Goal: Task Accomplishment & Management: Manage account settings

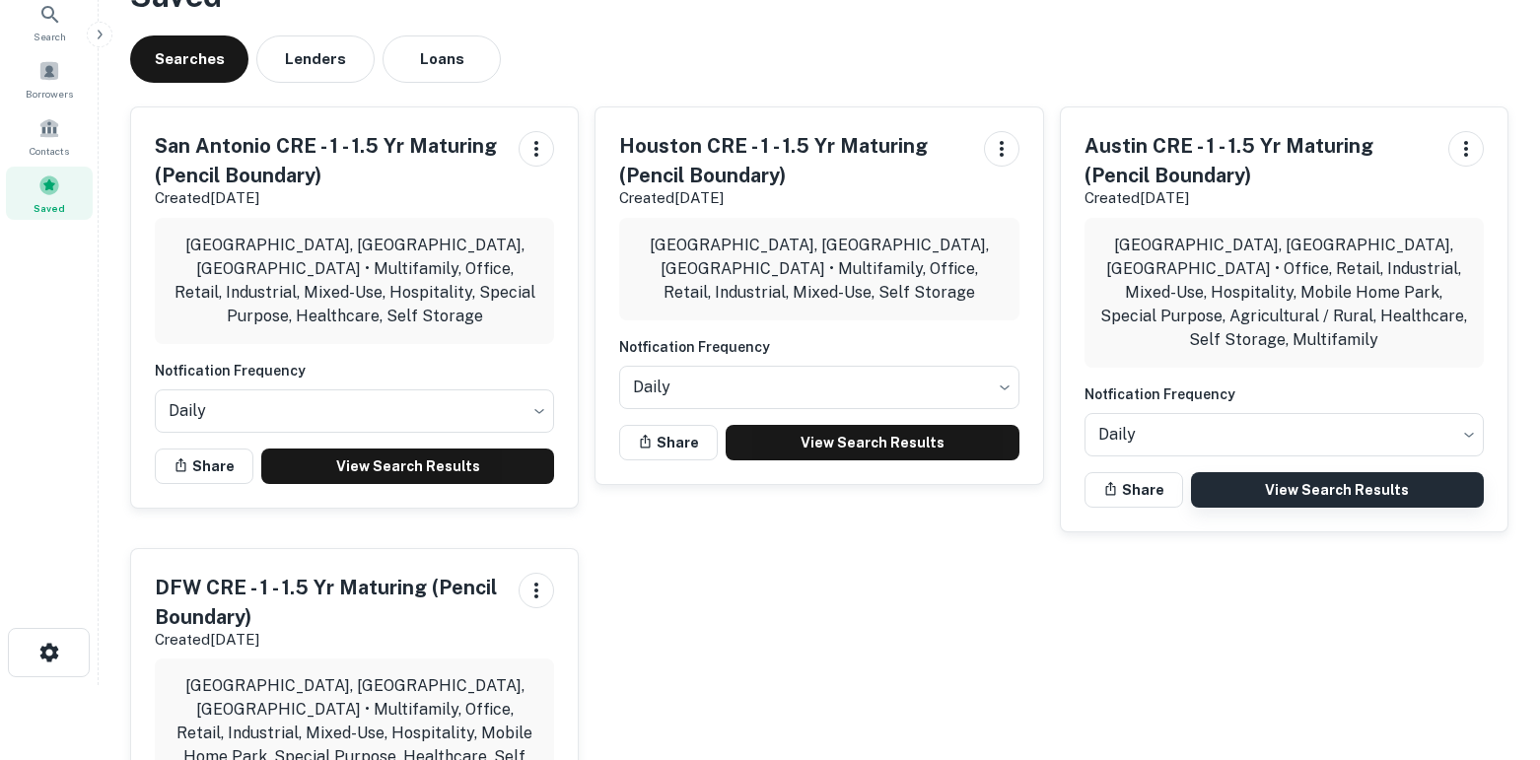
click at [1365, 473] on link "View Search Results" at bounding box center [1337, 489] width 293 height 35
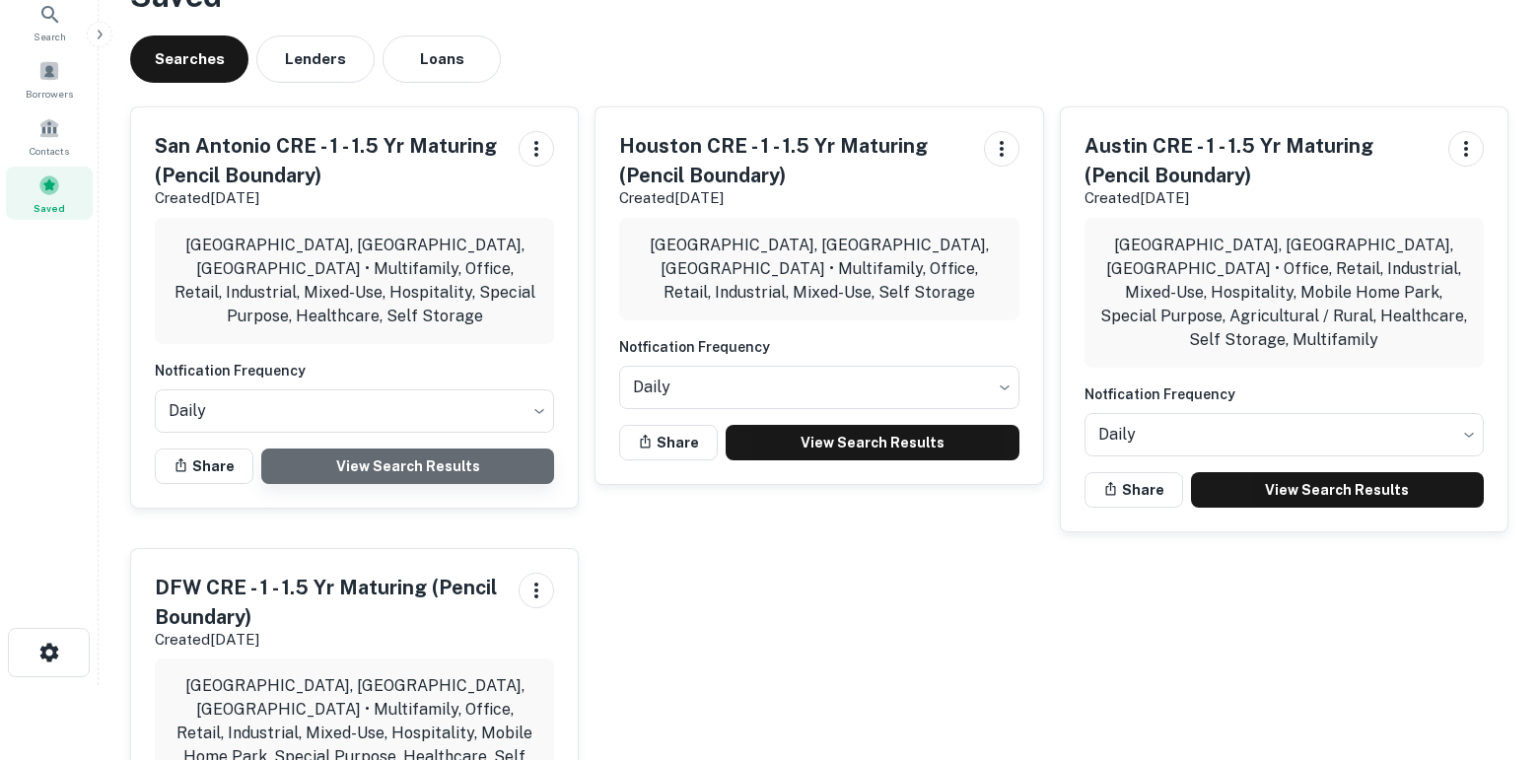
click at [427, 448] on link "View Search Results" at bounding box center [407, 465] width 293 height 35
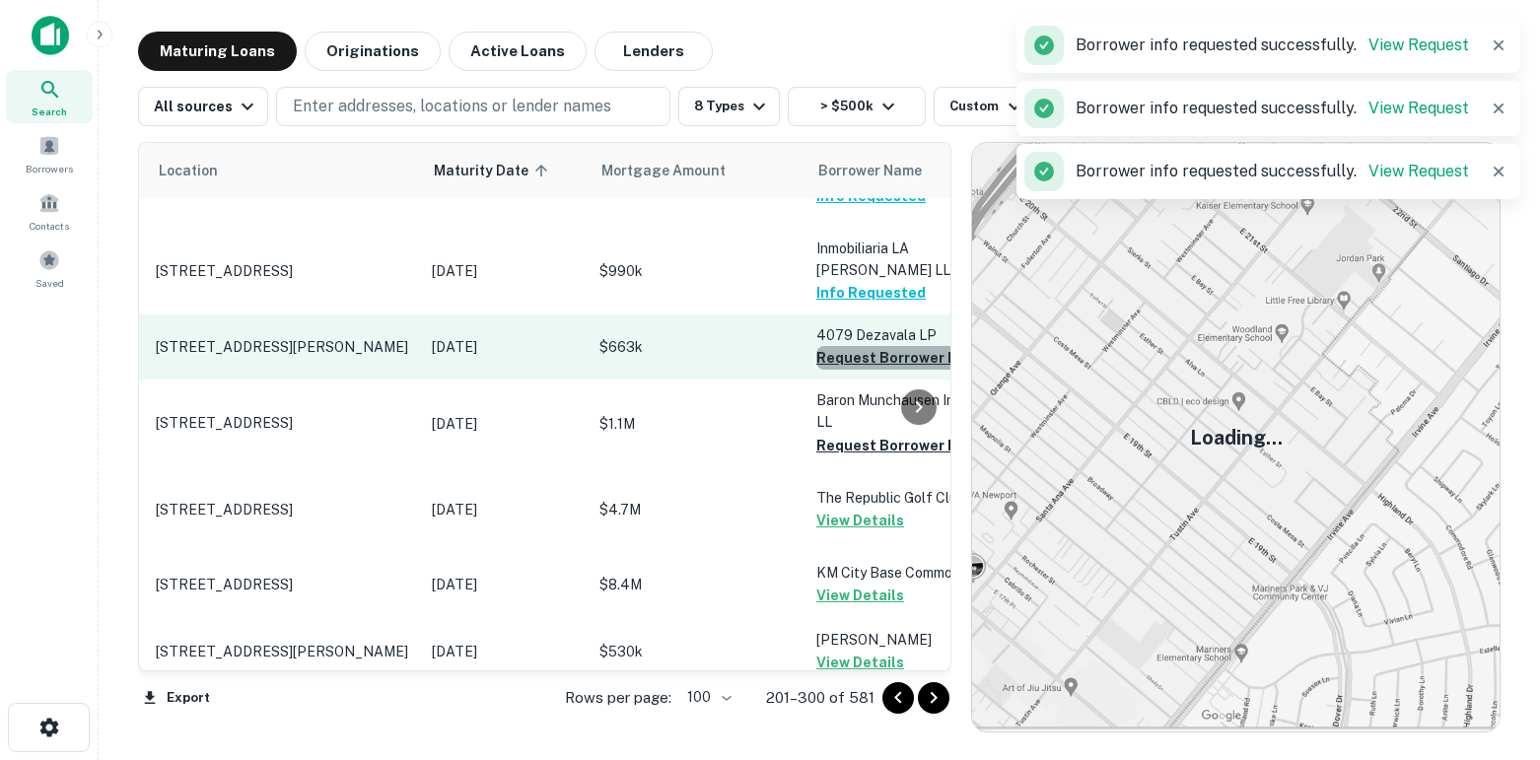
click at [855, 370] on button "Request Borrower Info" at bounding box center [896, 358] width 160 height 24
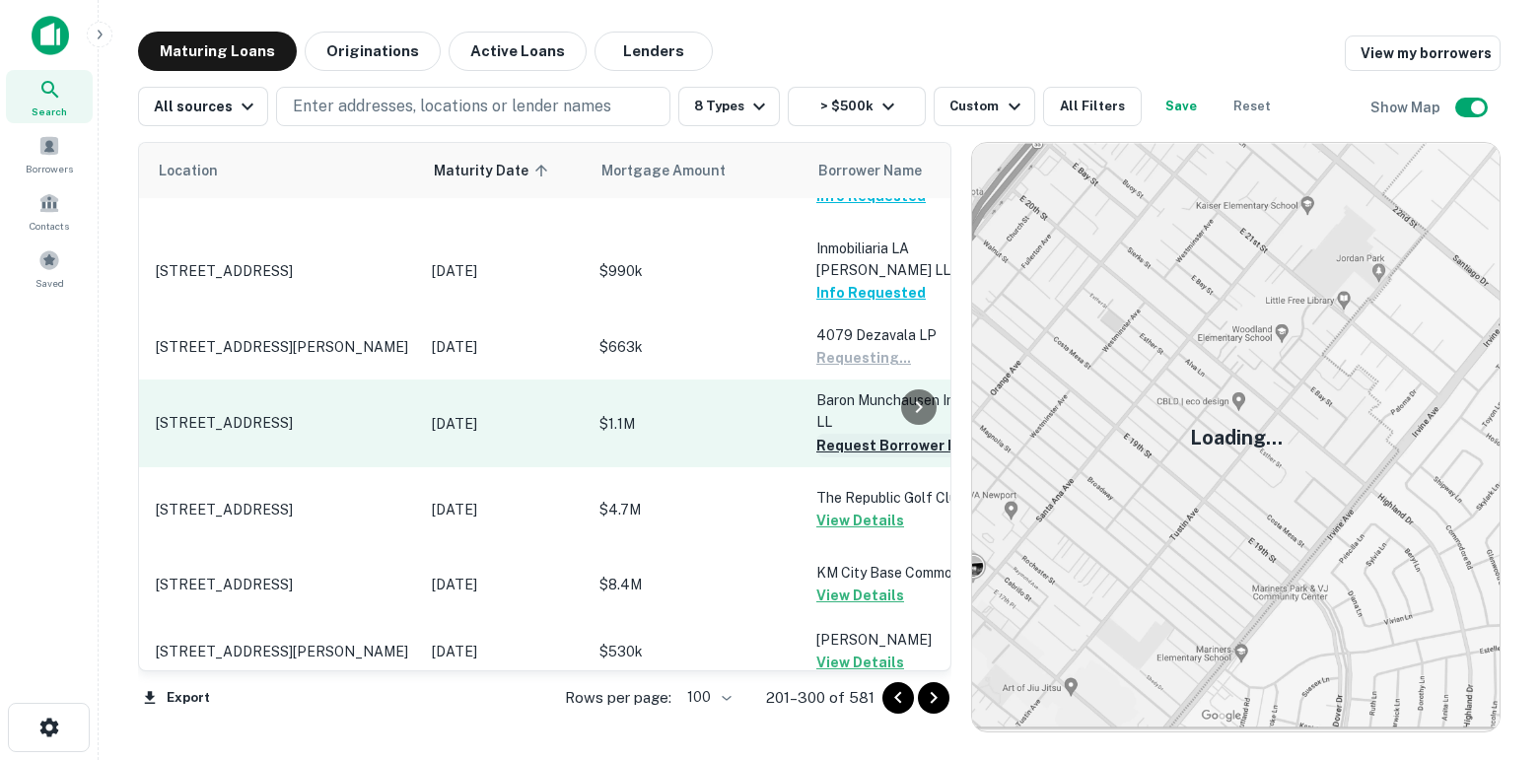
click at [858, 457] on button "Request Borrower Info" at bounding box center [896, 446] width 160 height 24
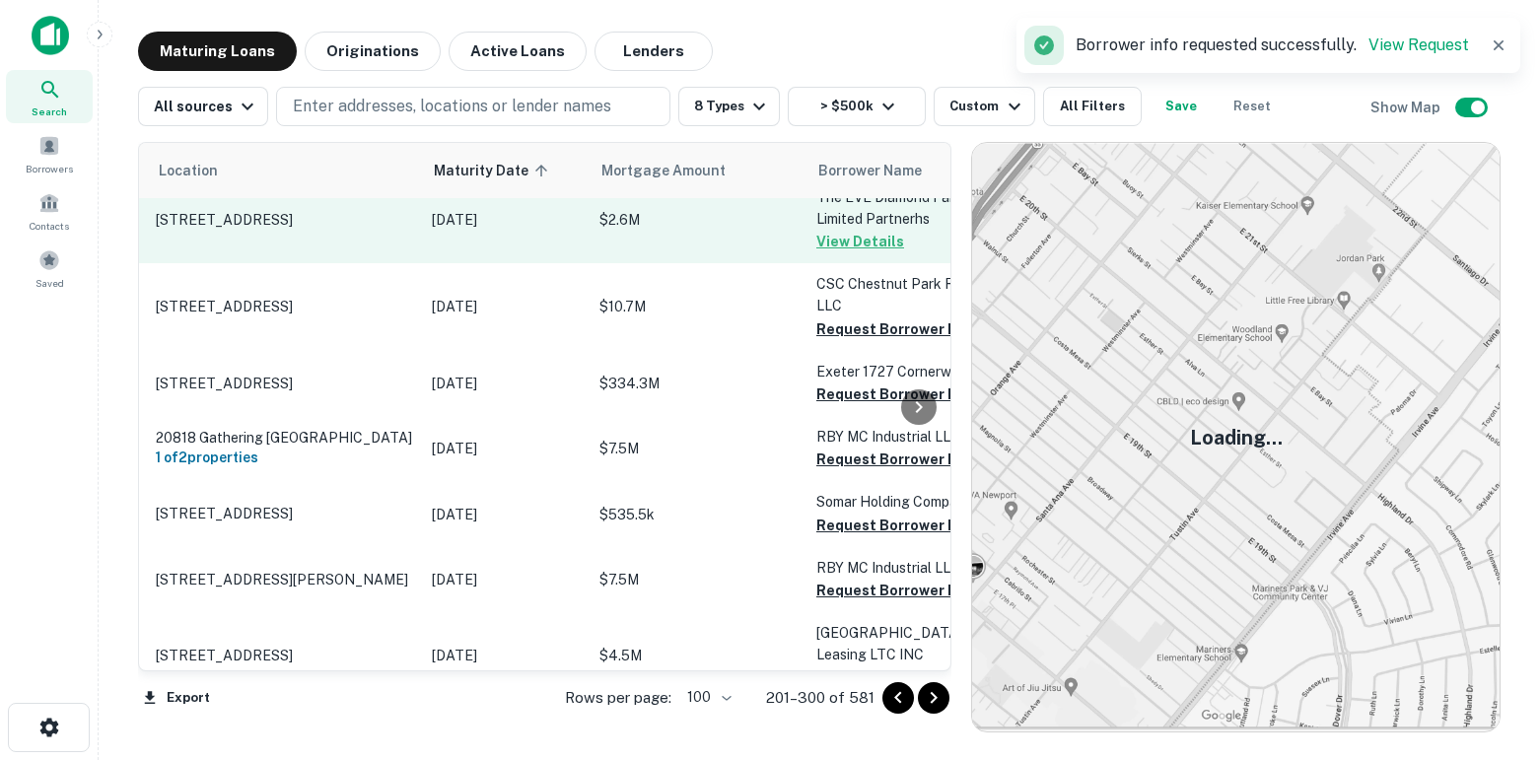
scroll to position [5263, 50]
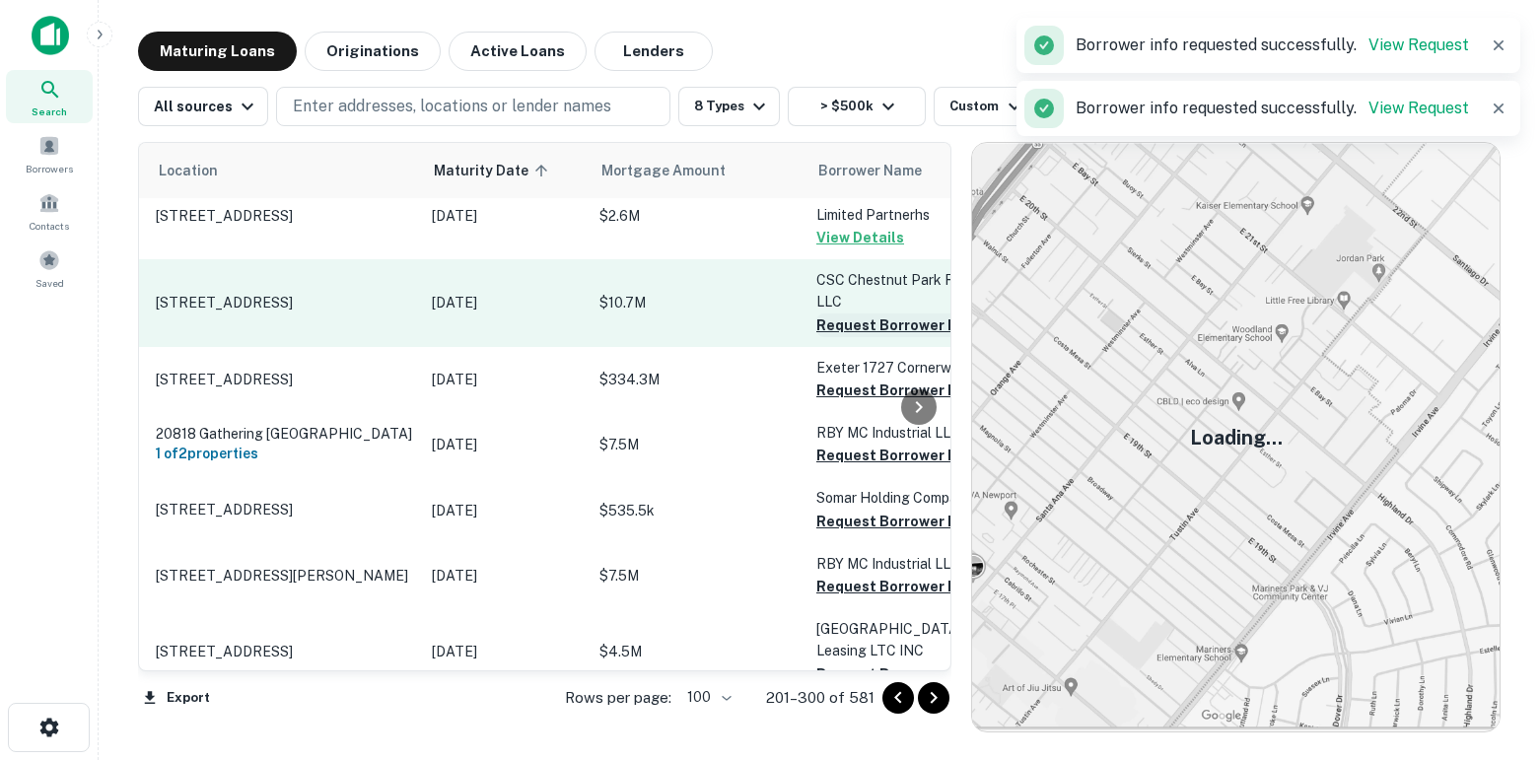
click at [846, 337] on button "Request Borrower Info" at bounding box center [896, 325] width 160 height 24
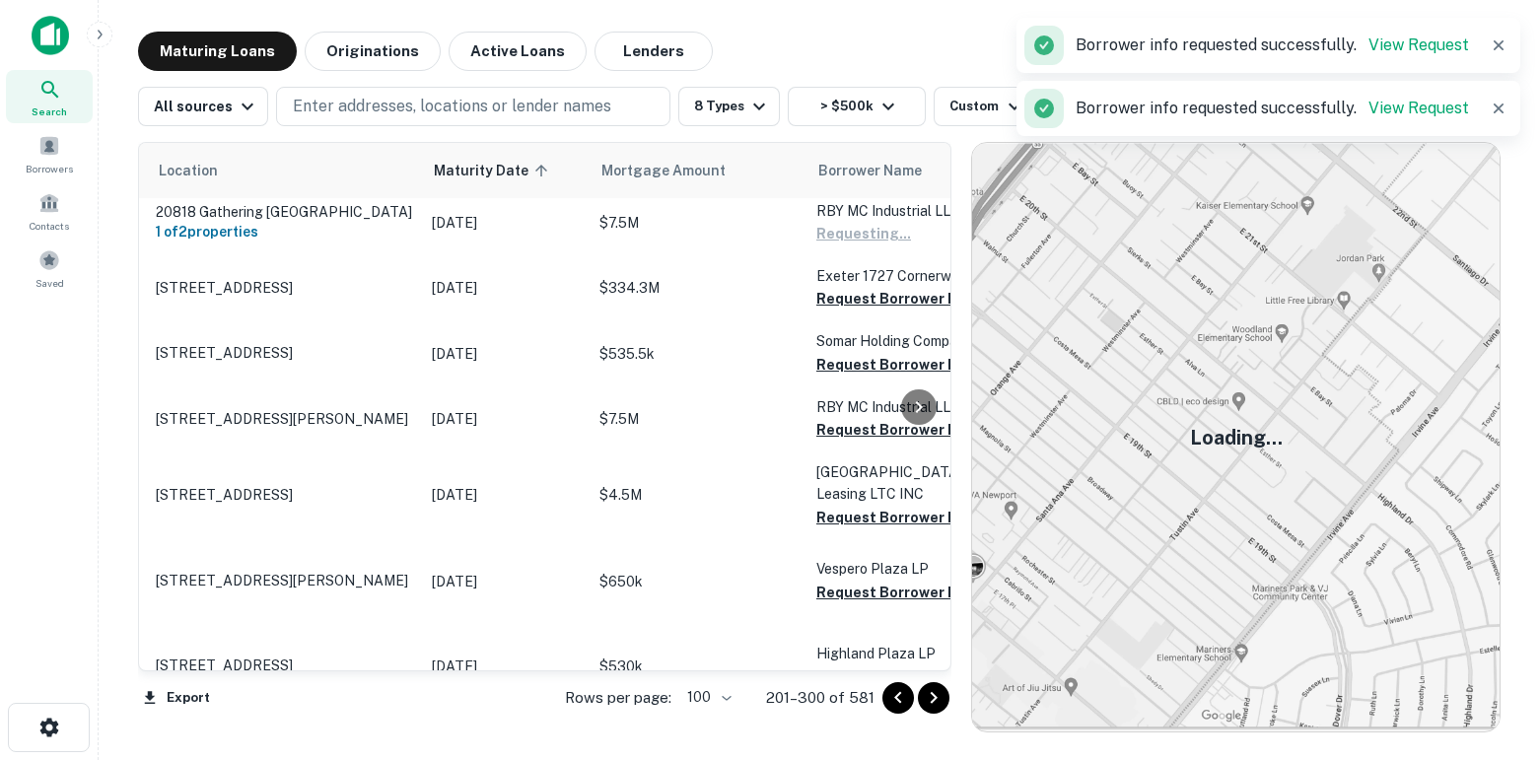
scroll to position [5426, 50]
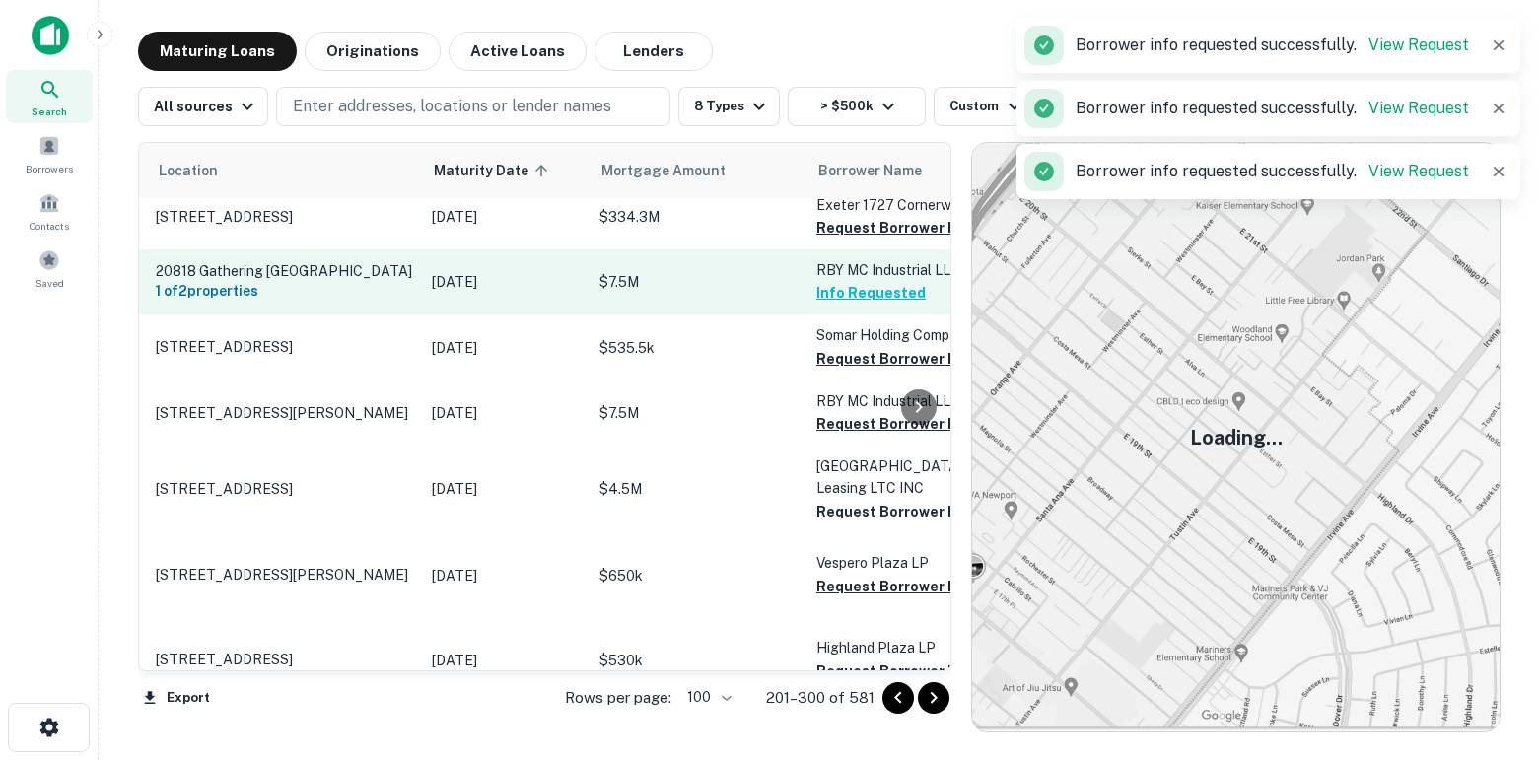
click at [848, 305] on button "Info Requested" at bounding box center [870, 293] width 109 height 24
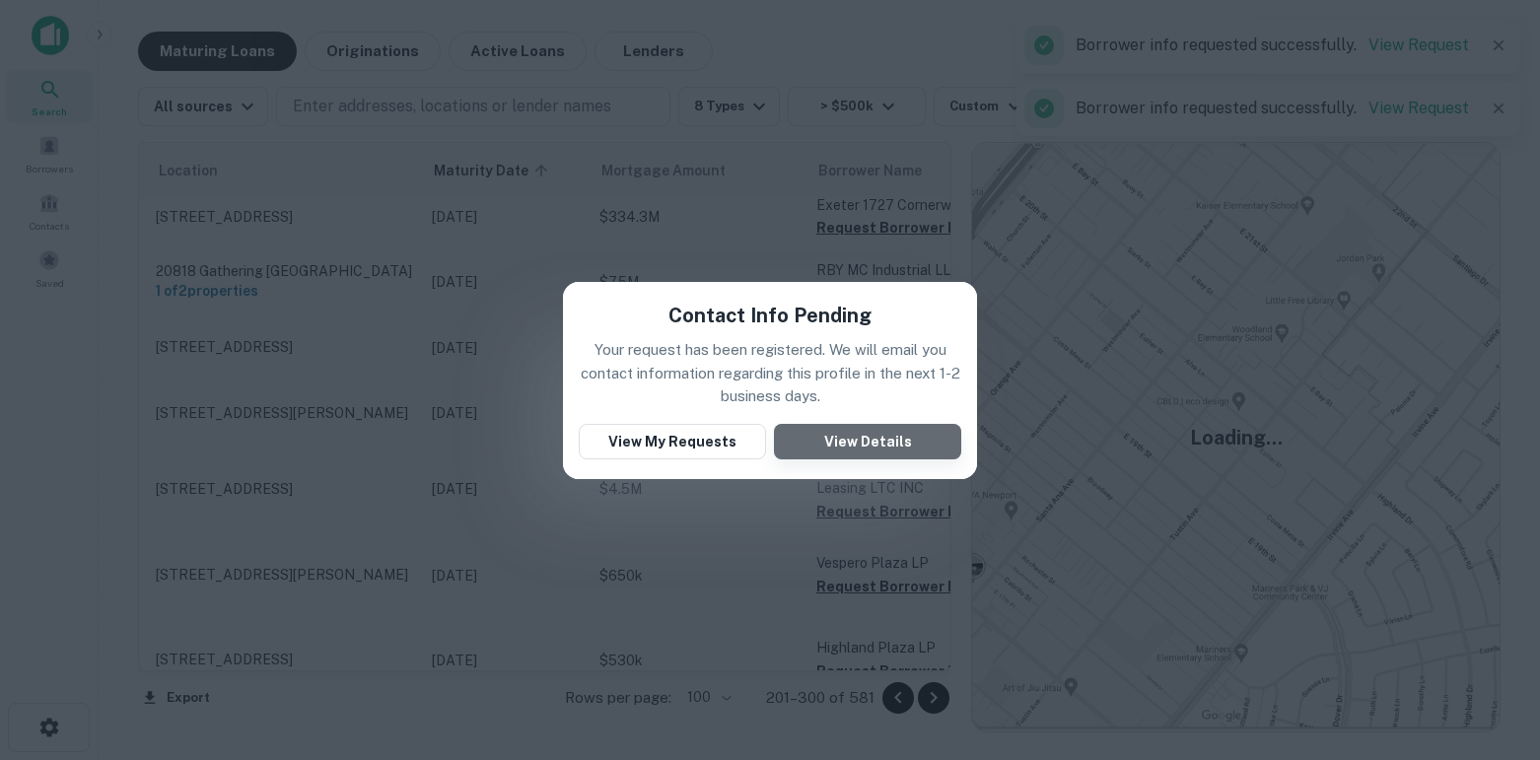
click at [856, 441] on button "View Details" at bounding box center [867, 441] width 187 height 35
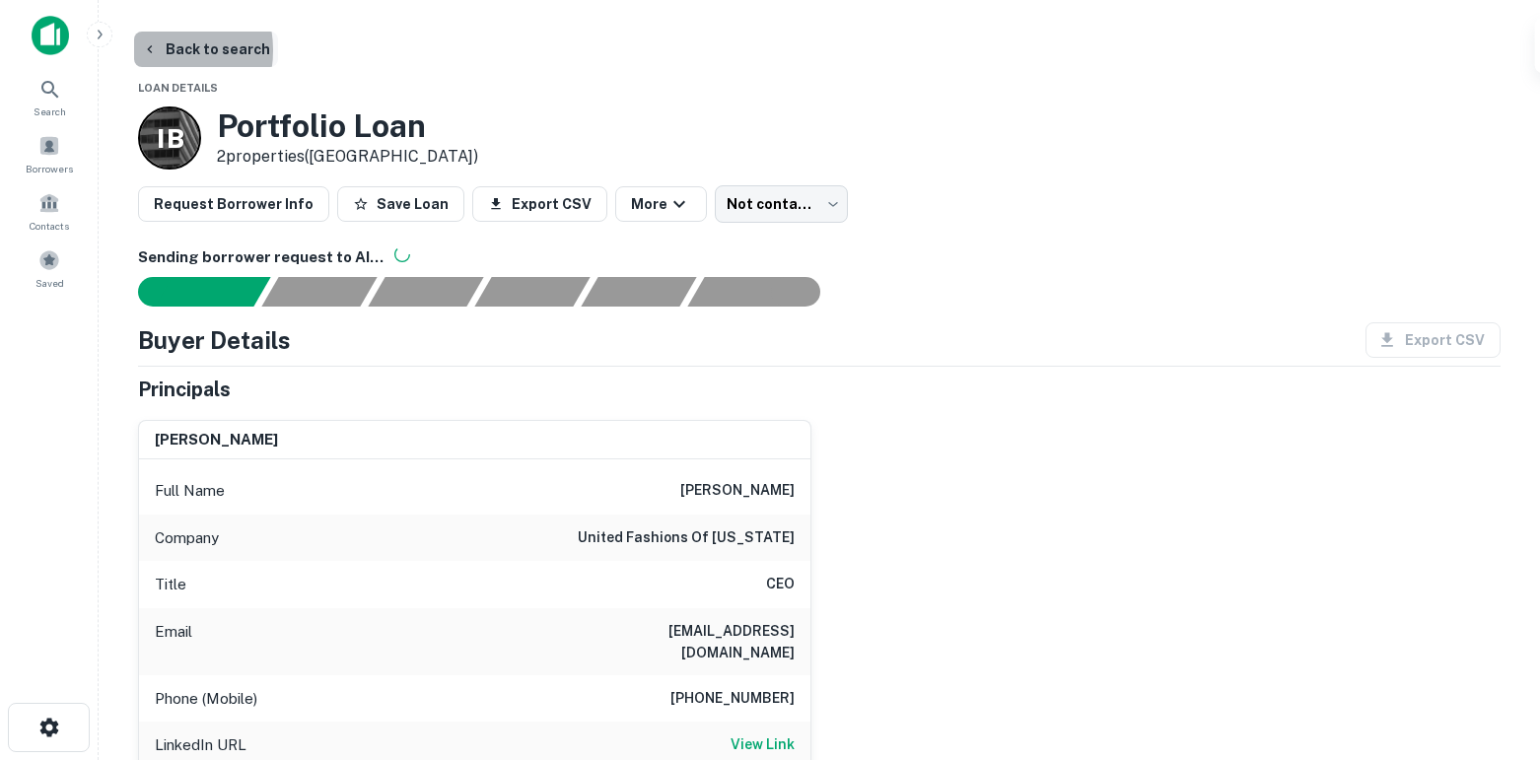
click at [152, 50] on icon "button" at bounding box center [150, 49] width 16 height 16
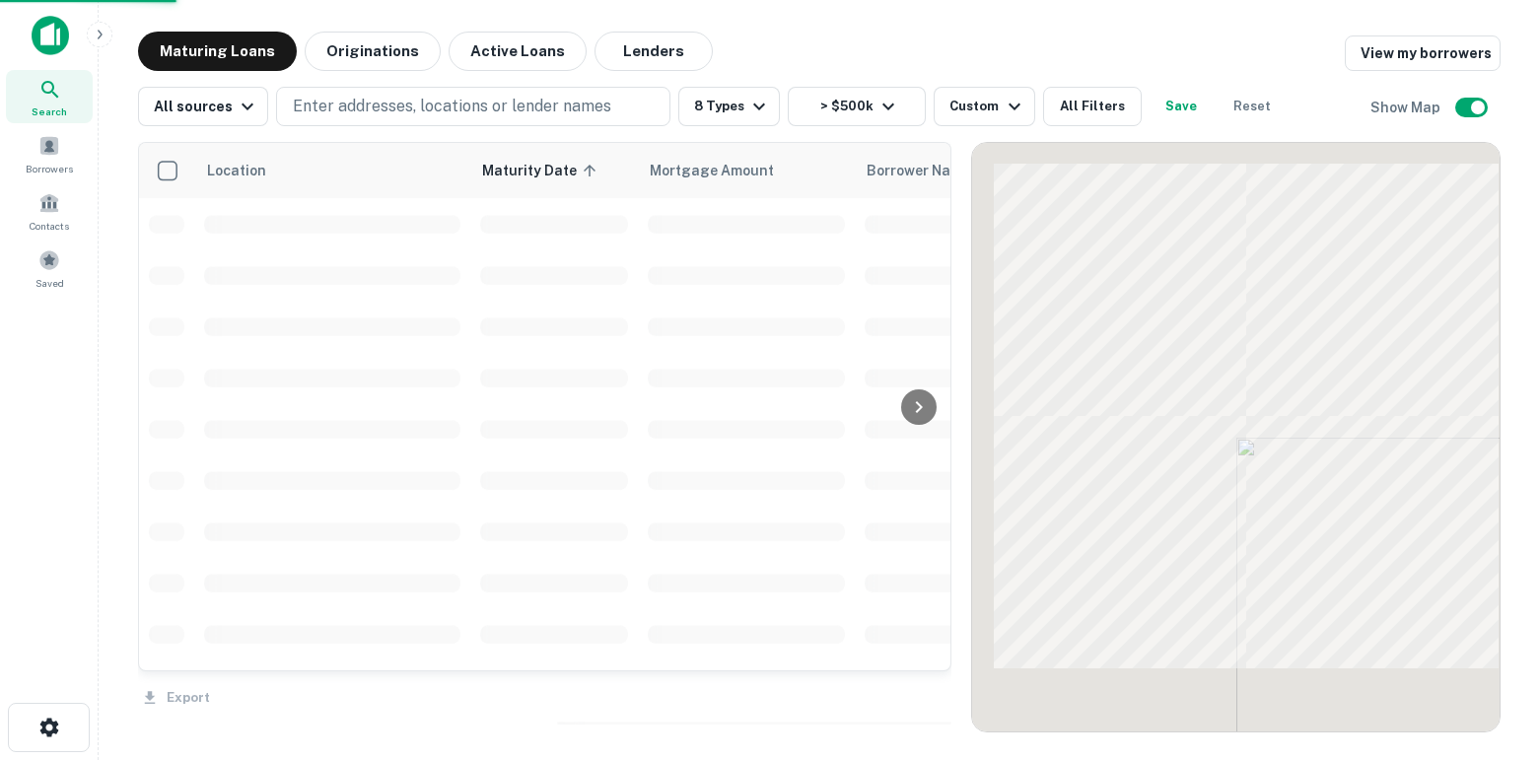
scroll to position [4653, 0]
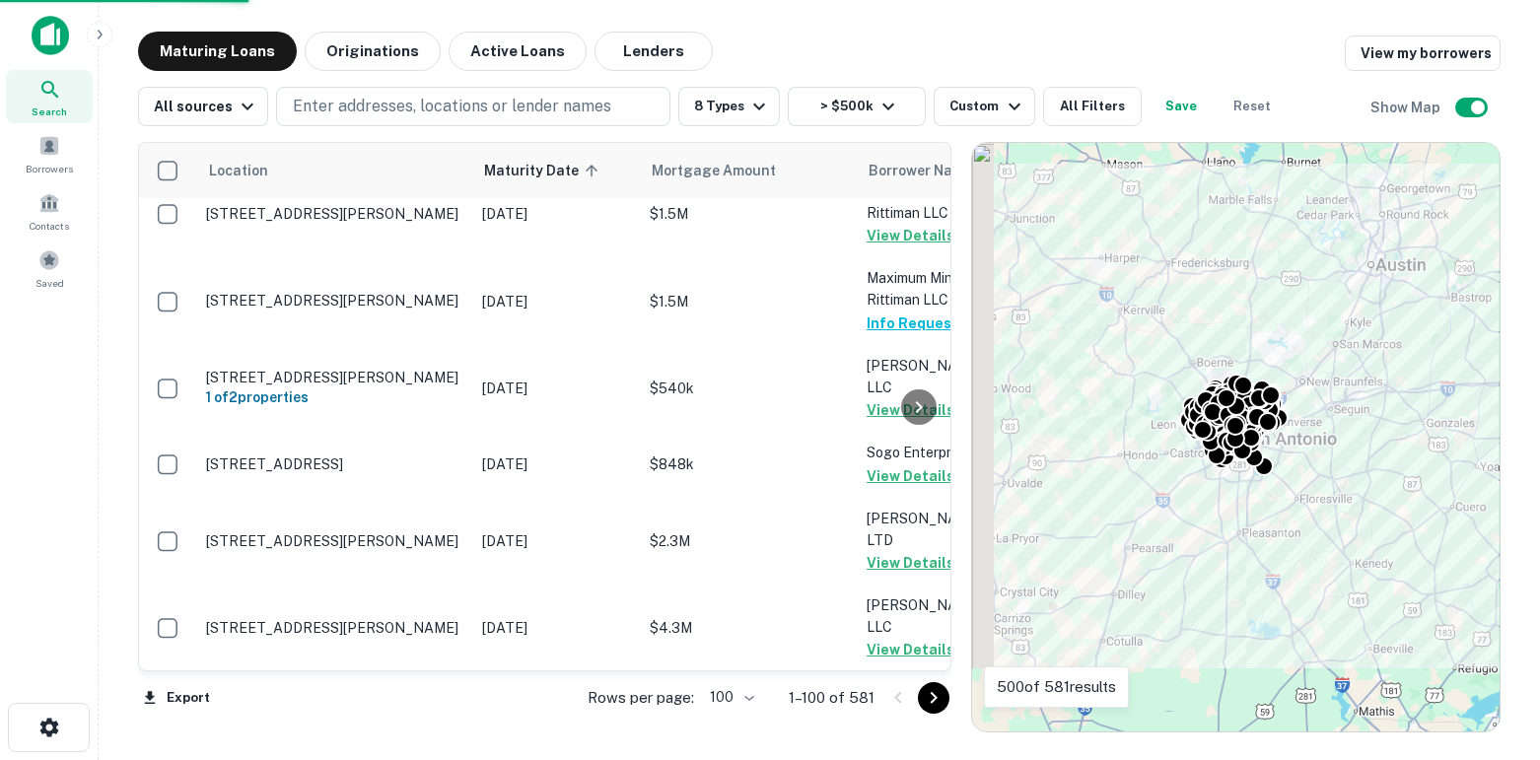
click at [931, 696] on icon "Go to next page" at bounding box center [934, 698] width 24 height 24
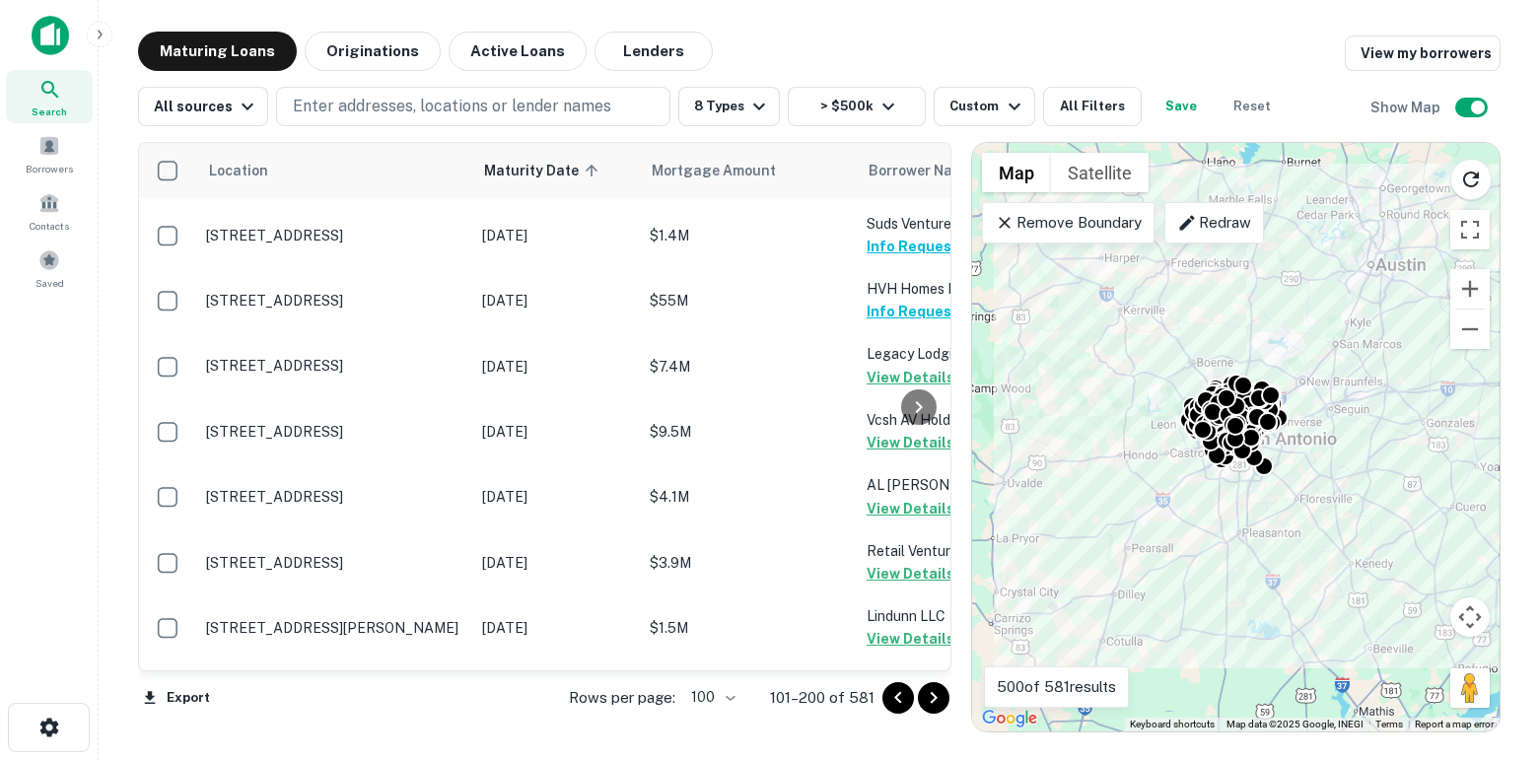
scroll to position [6781, 0]
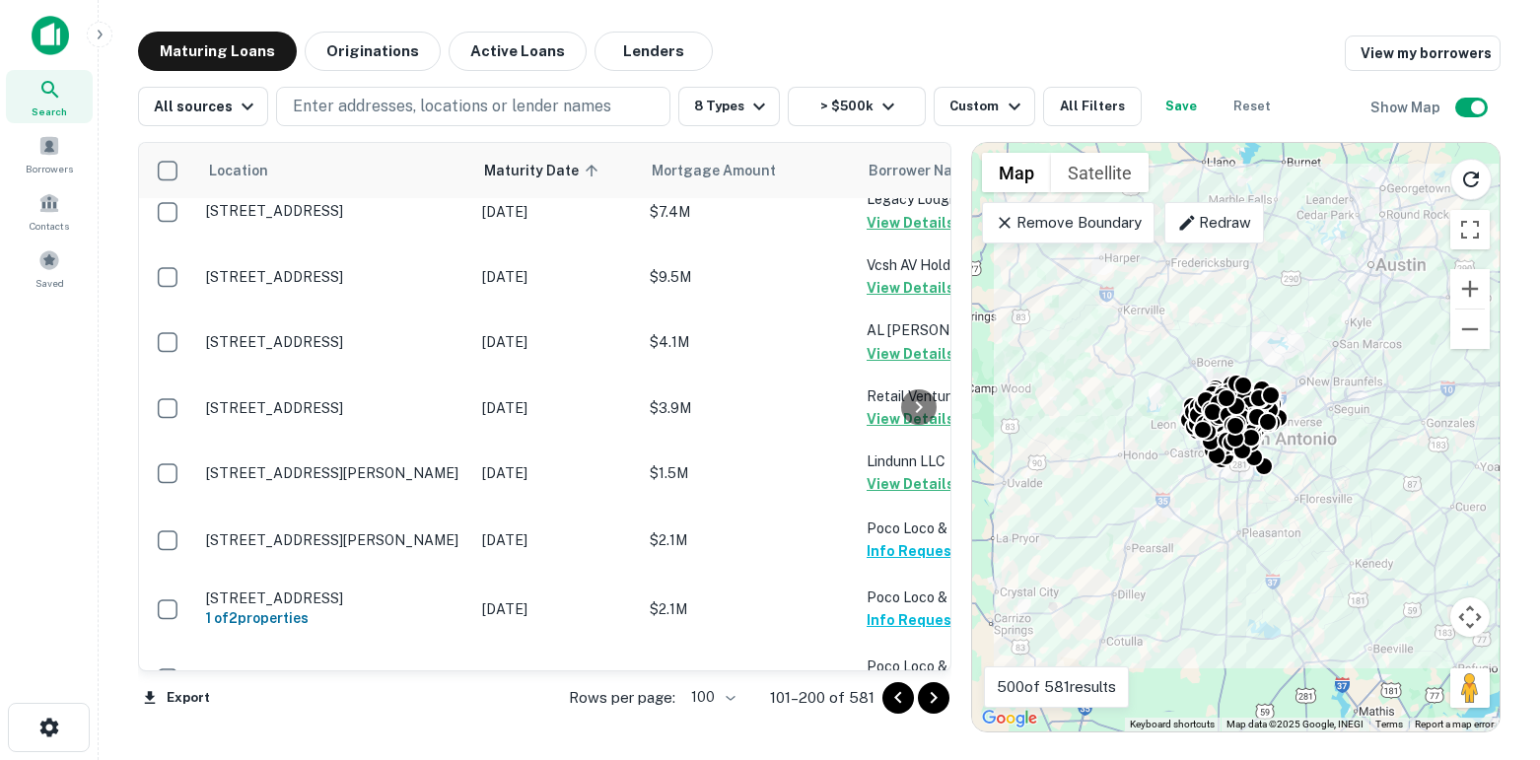
click at [927, 695] on icon "Go to next page" at bounding box center [934, 698] width 24 height 24
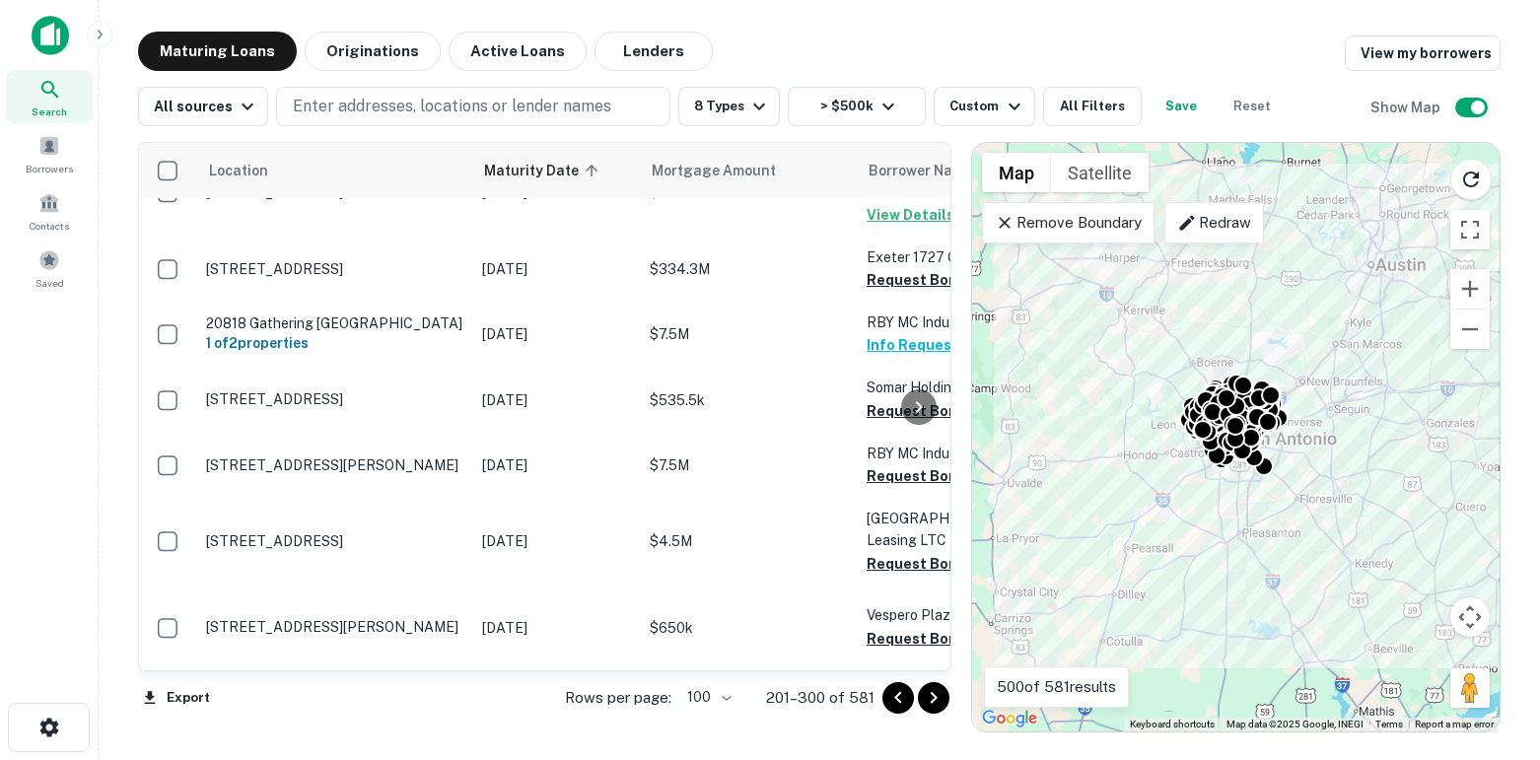
scroll to position [5404, 0]
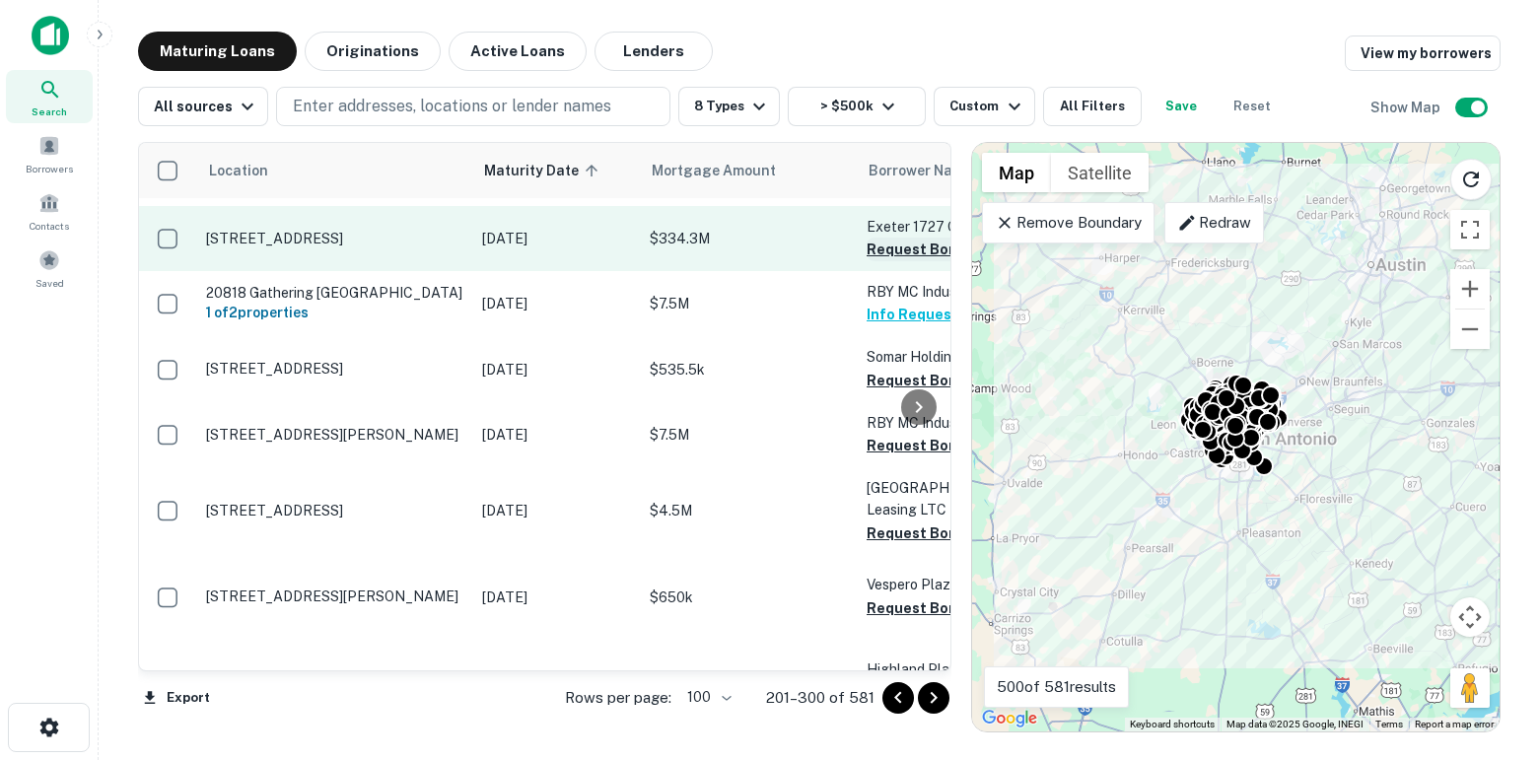
click at [879, 261] on button "Request Borrower Info" at bounding box center [946, 250] width 160 height 24
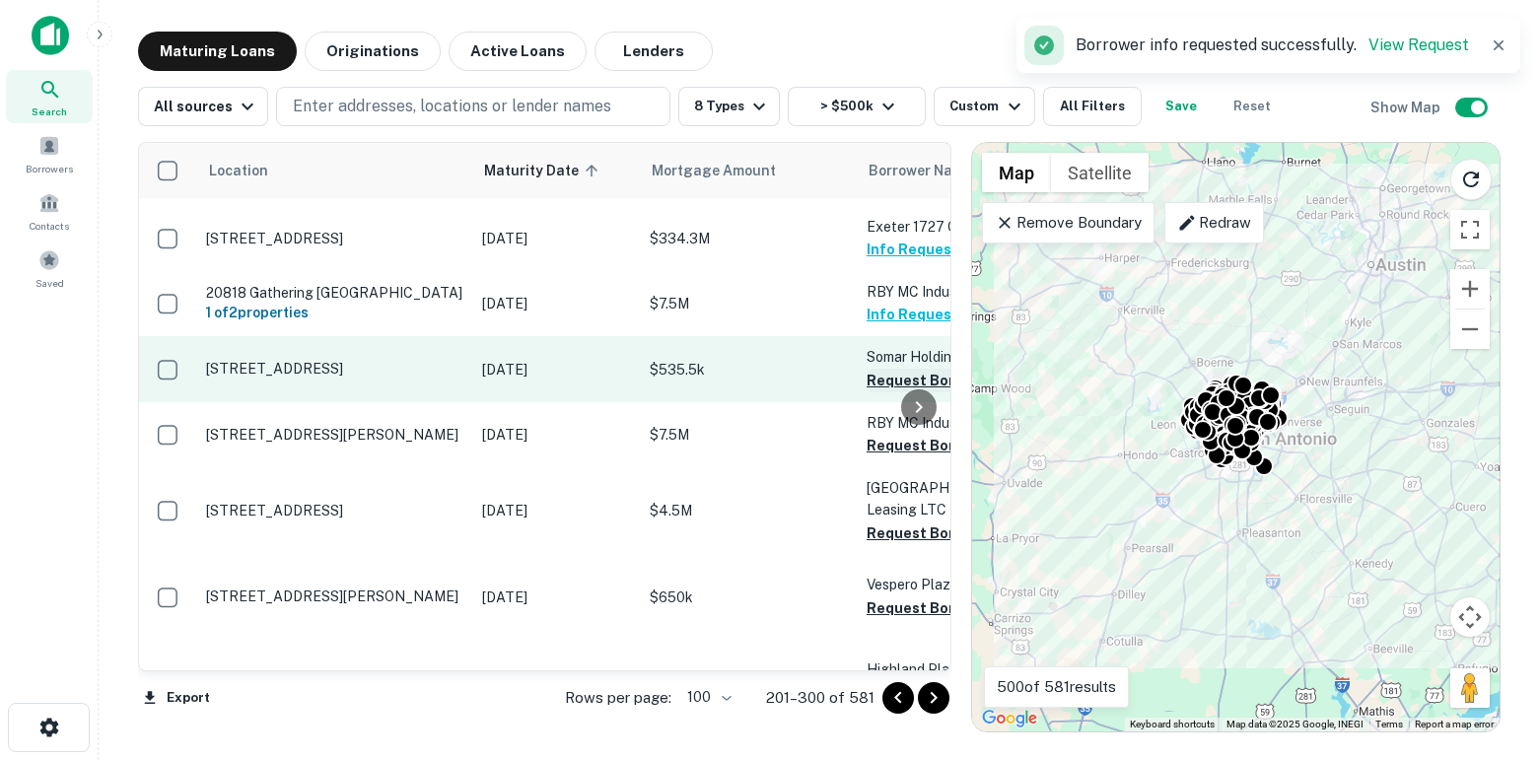
scroll to position [5613, 0]
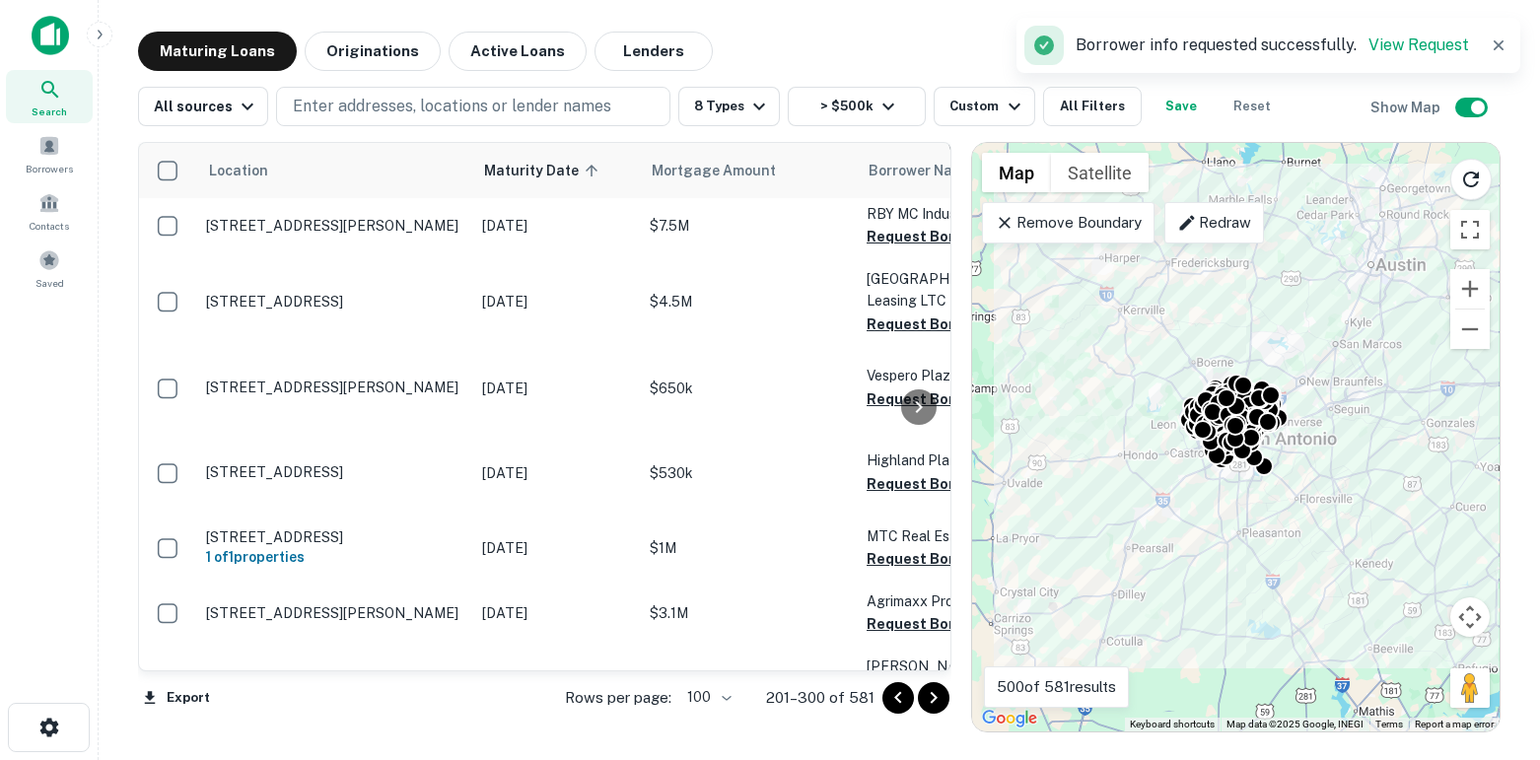
click at [876, 183] on button "Request Borrower Info" at bounding box center [946, 172] width 160 height 24
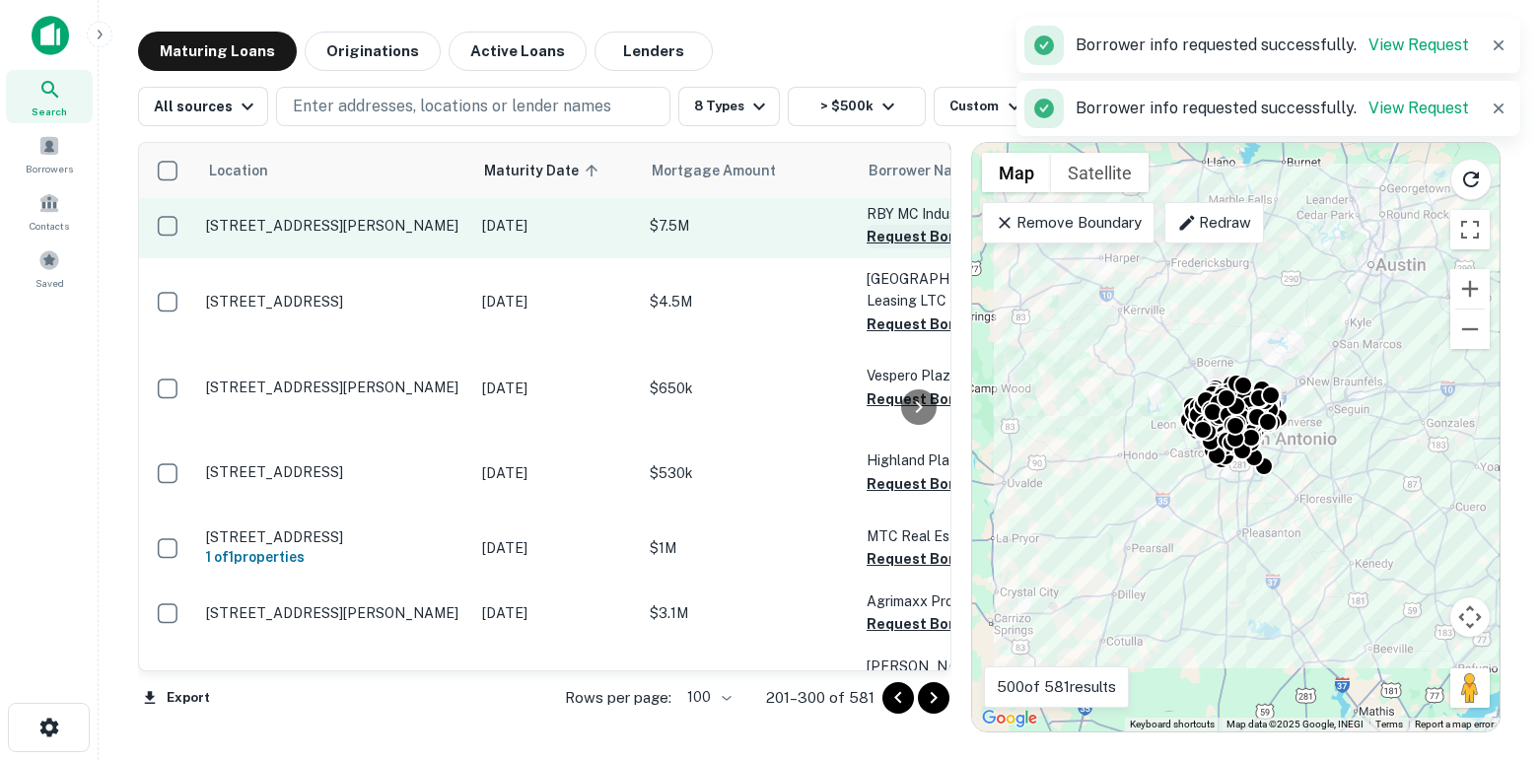
click at [874, 248] on button "Request Borrower Info" at bounding box center [946, 237] width 160 height 24
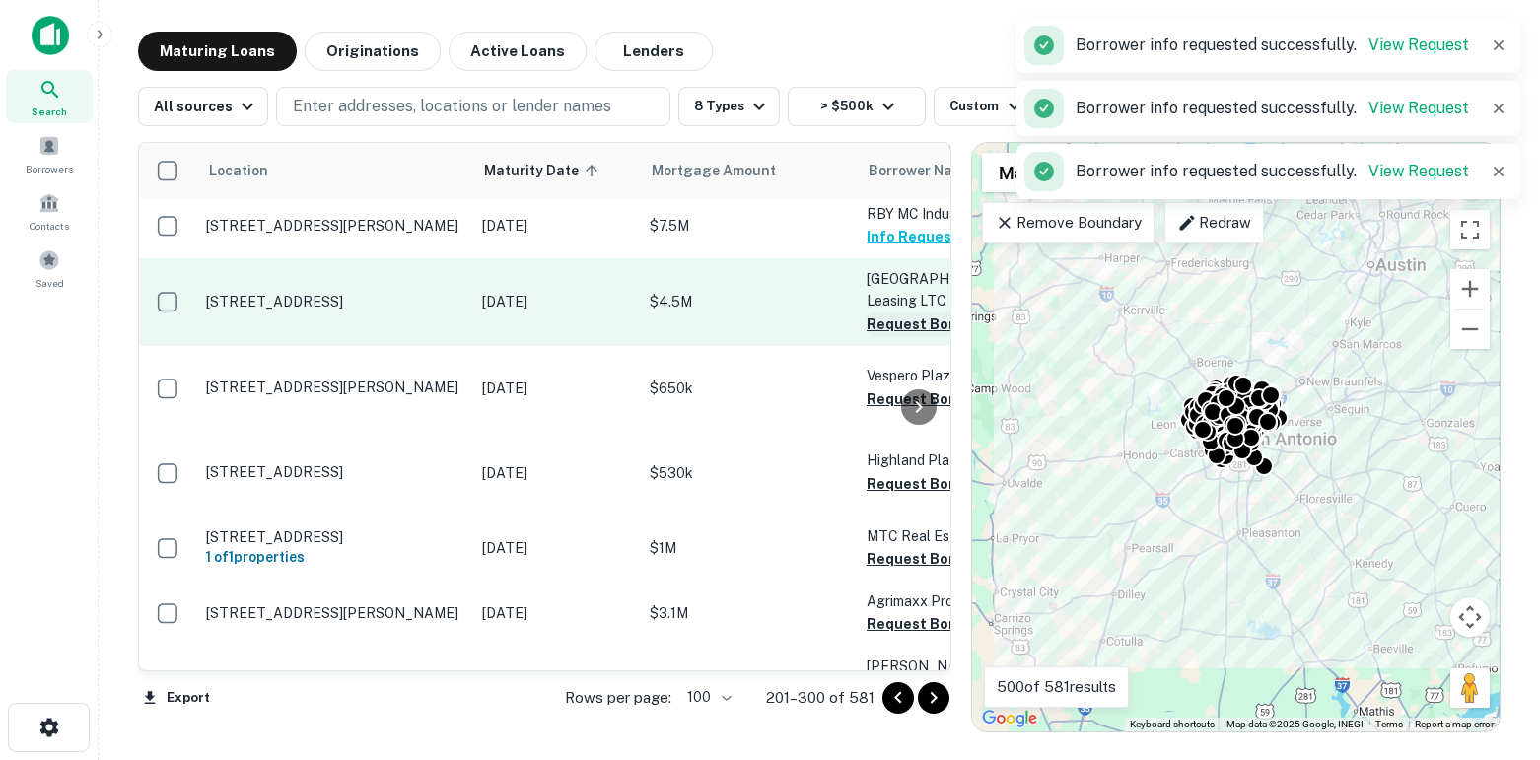
click at [885, 336] on button "Request Borrower Info" at bounding box center [946, 324] width 160 height 24
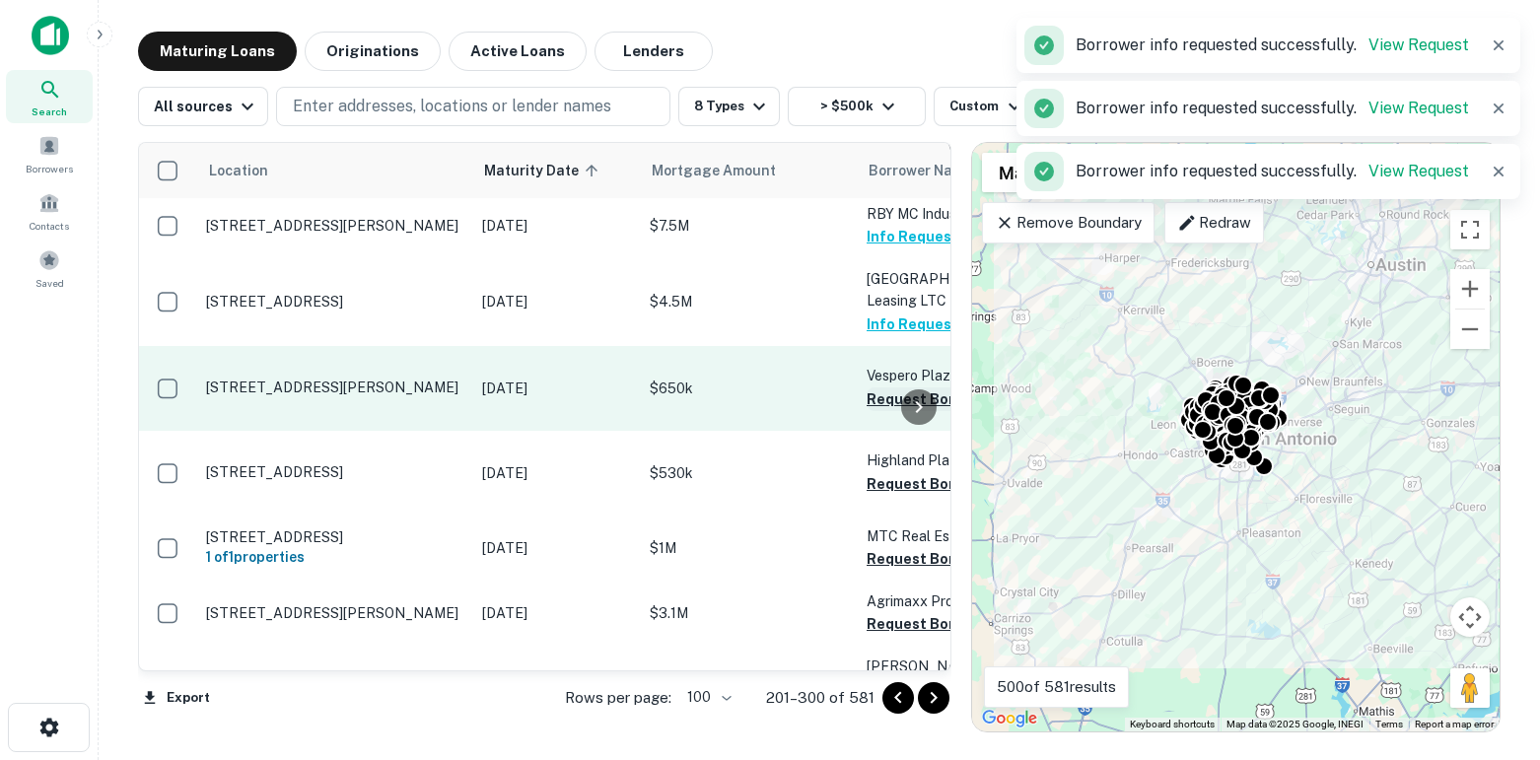
click at [891, 411] on button "Request Borrower Info" at bounding box center [946, 399] width 160 height 24
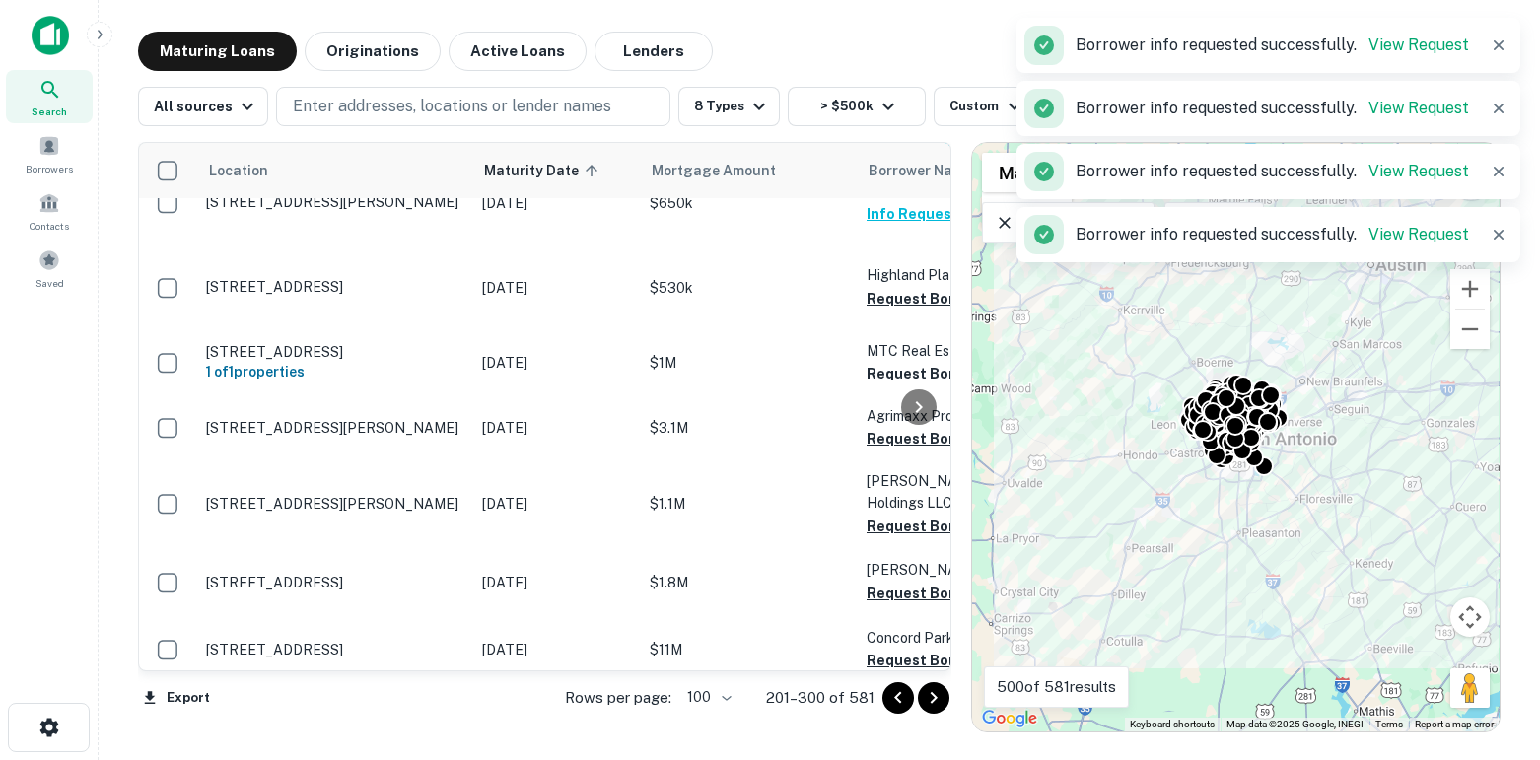
scroll to position [5802, 0]
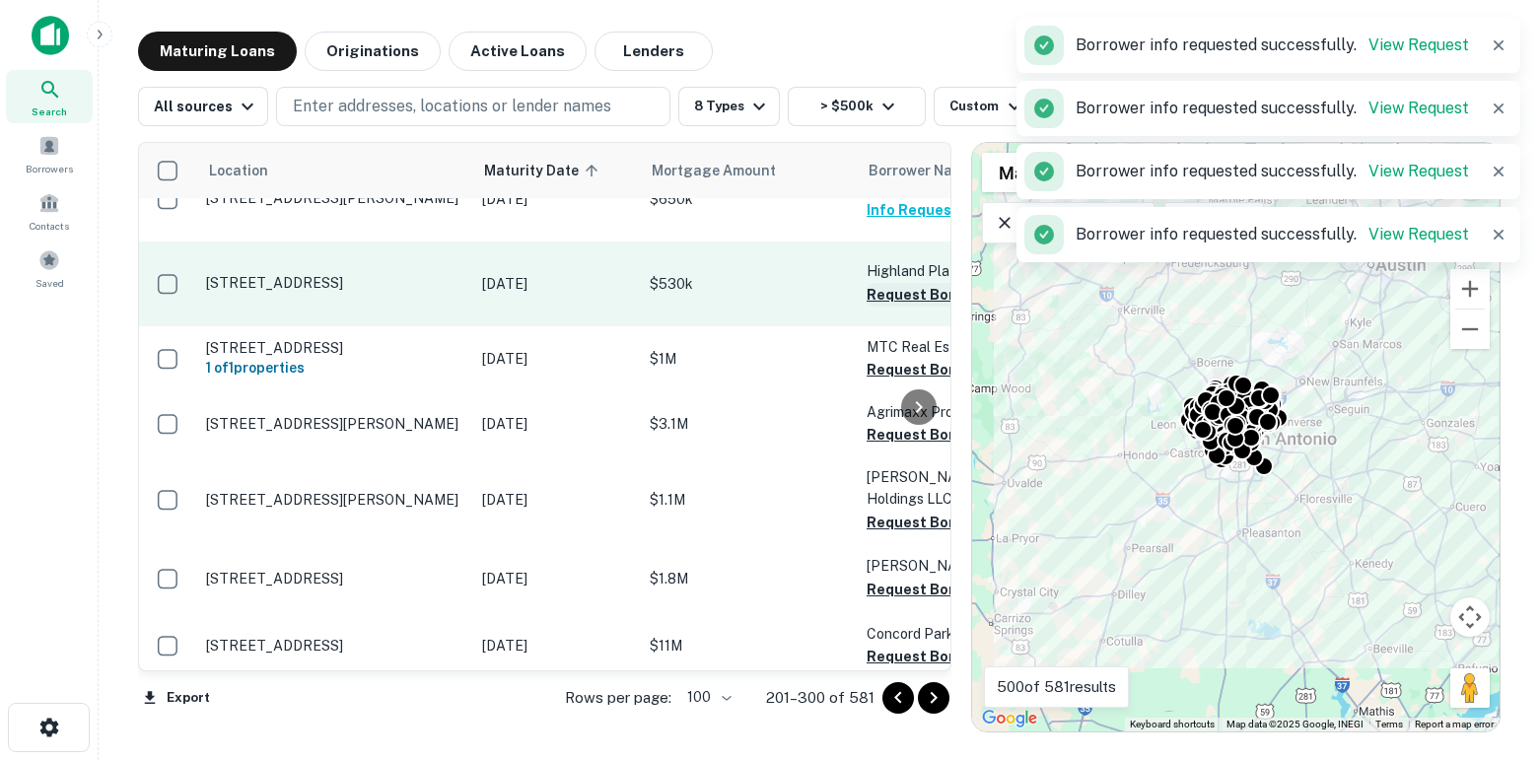
click at [880, 307] on button "Request Borrower Info" at bounding box center [946, 295] width 160 height 24
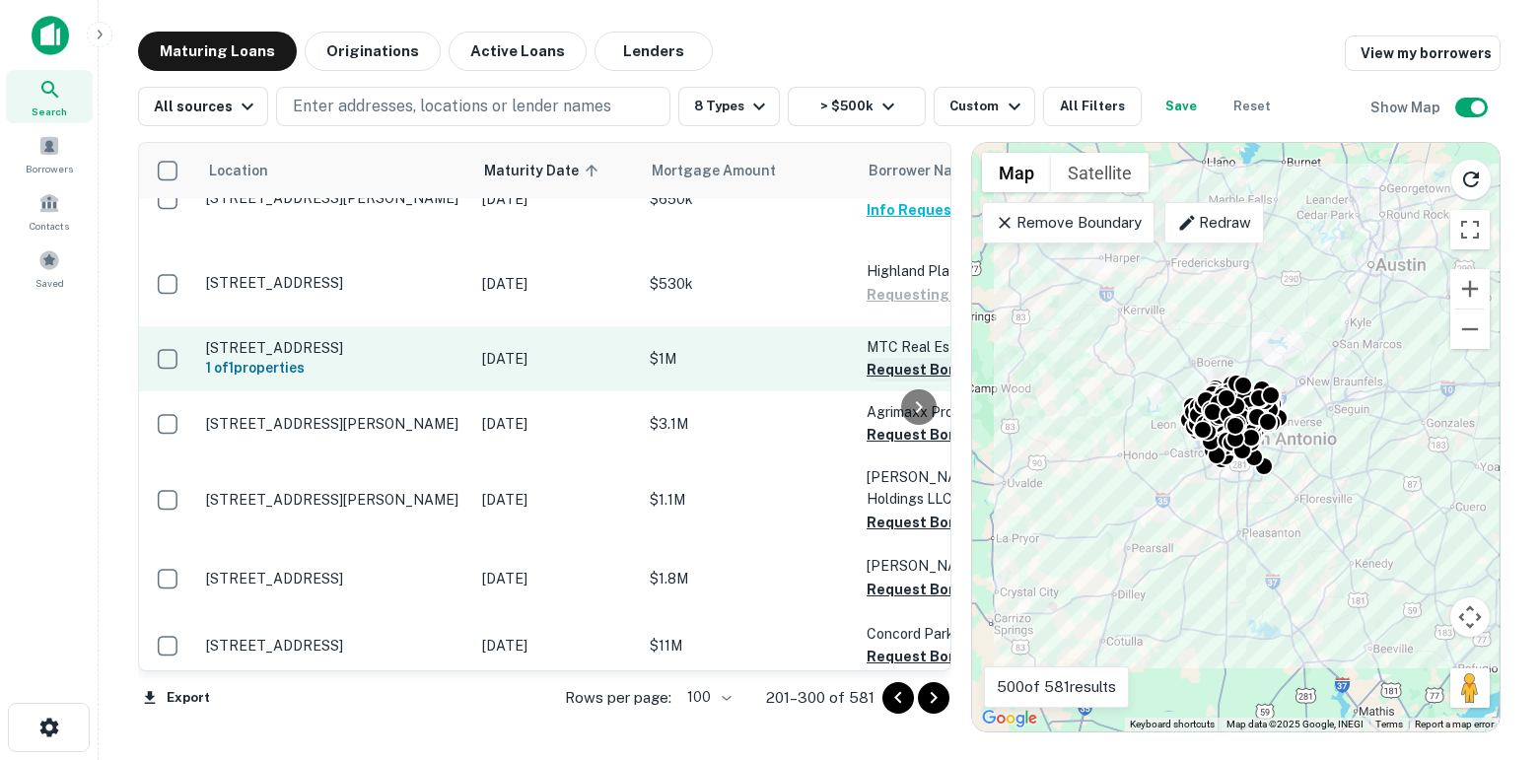
click at [892, 381] on button "Request Borrower Info" at bounding box center [946, 370] width 160 height 24
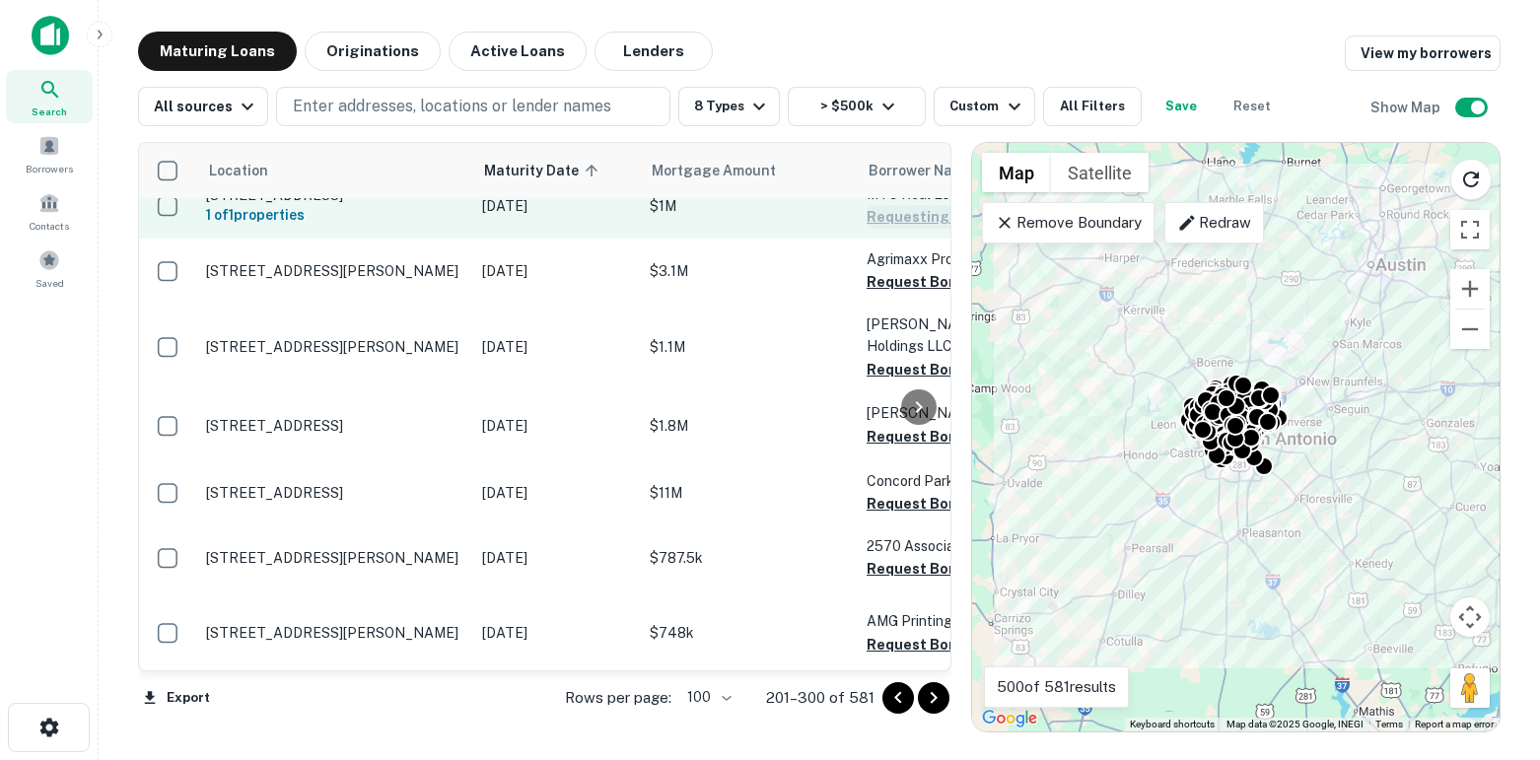
scroll to position [5963, 0]
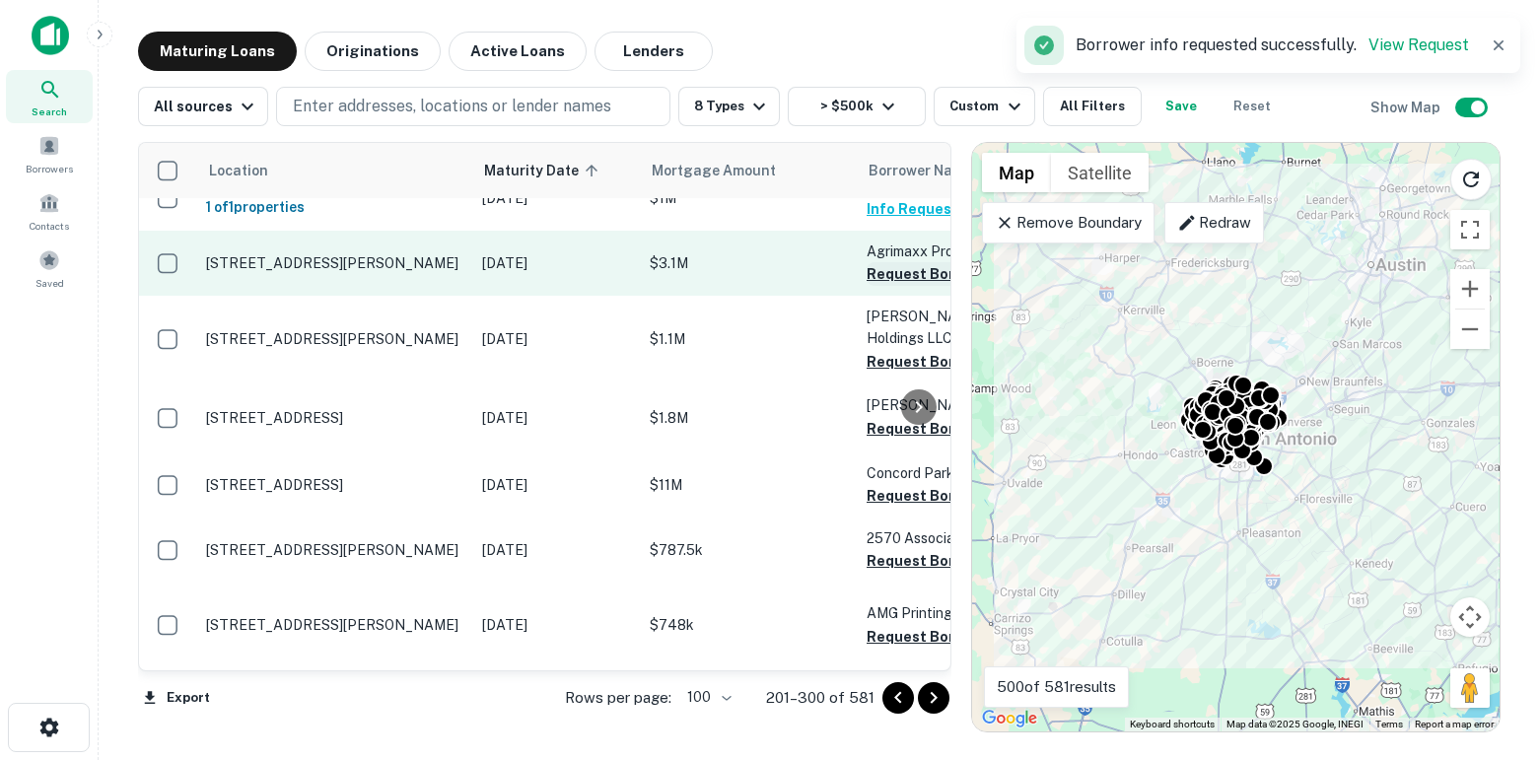
click at [883, 286] on button "Request Borrower Info" at bounding box center [946, 274] width 160 height 24
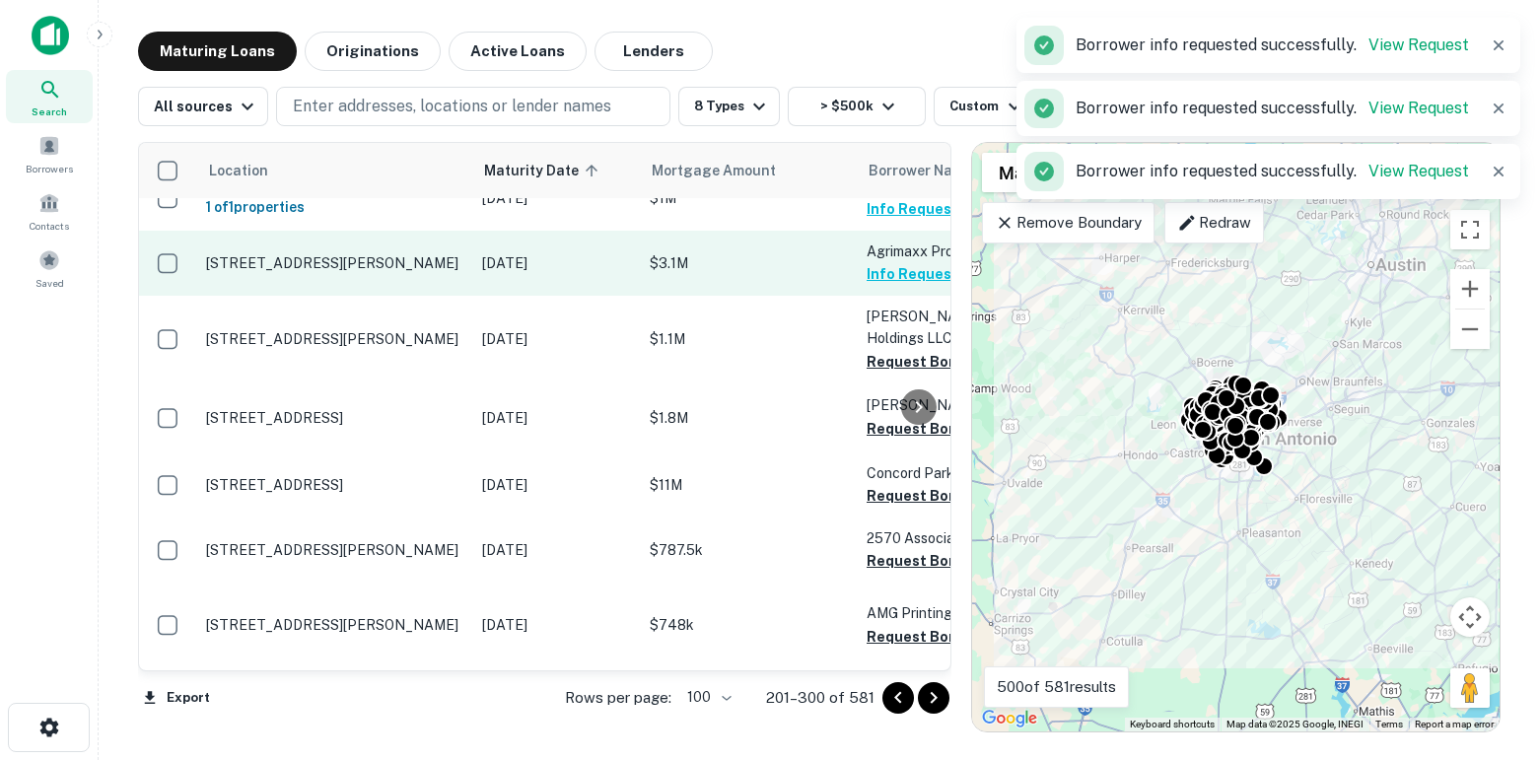
scroll to position [6097, 0]
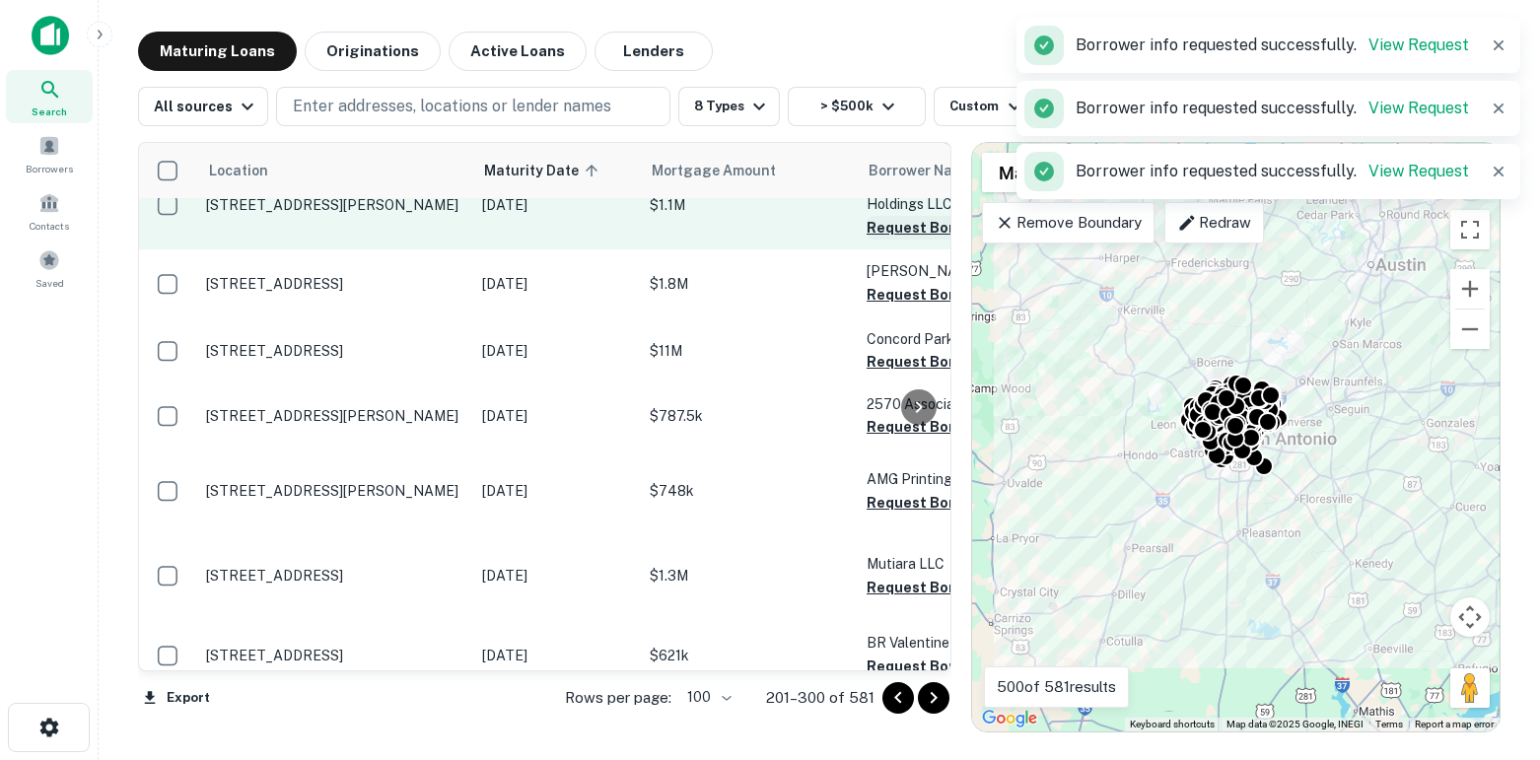
click at [878, 240] on button "Request Borrower Info" at bounding box center [946, 228] width 160 height 24
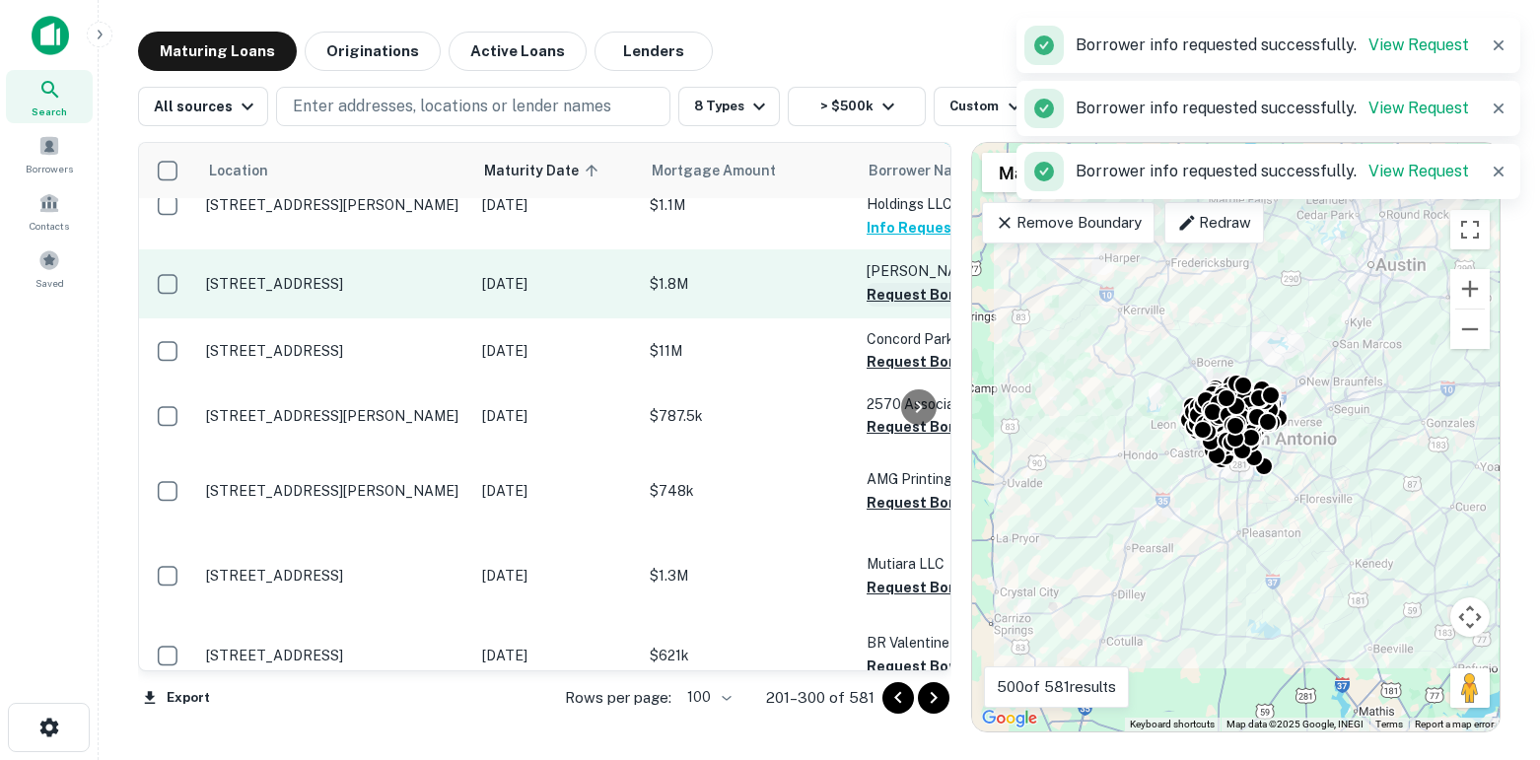
click at [887, 307] on button "Request Borrower Info" at bounding box center [946, 295] width 160 height 24
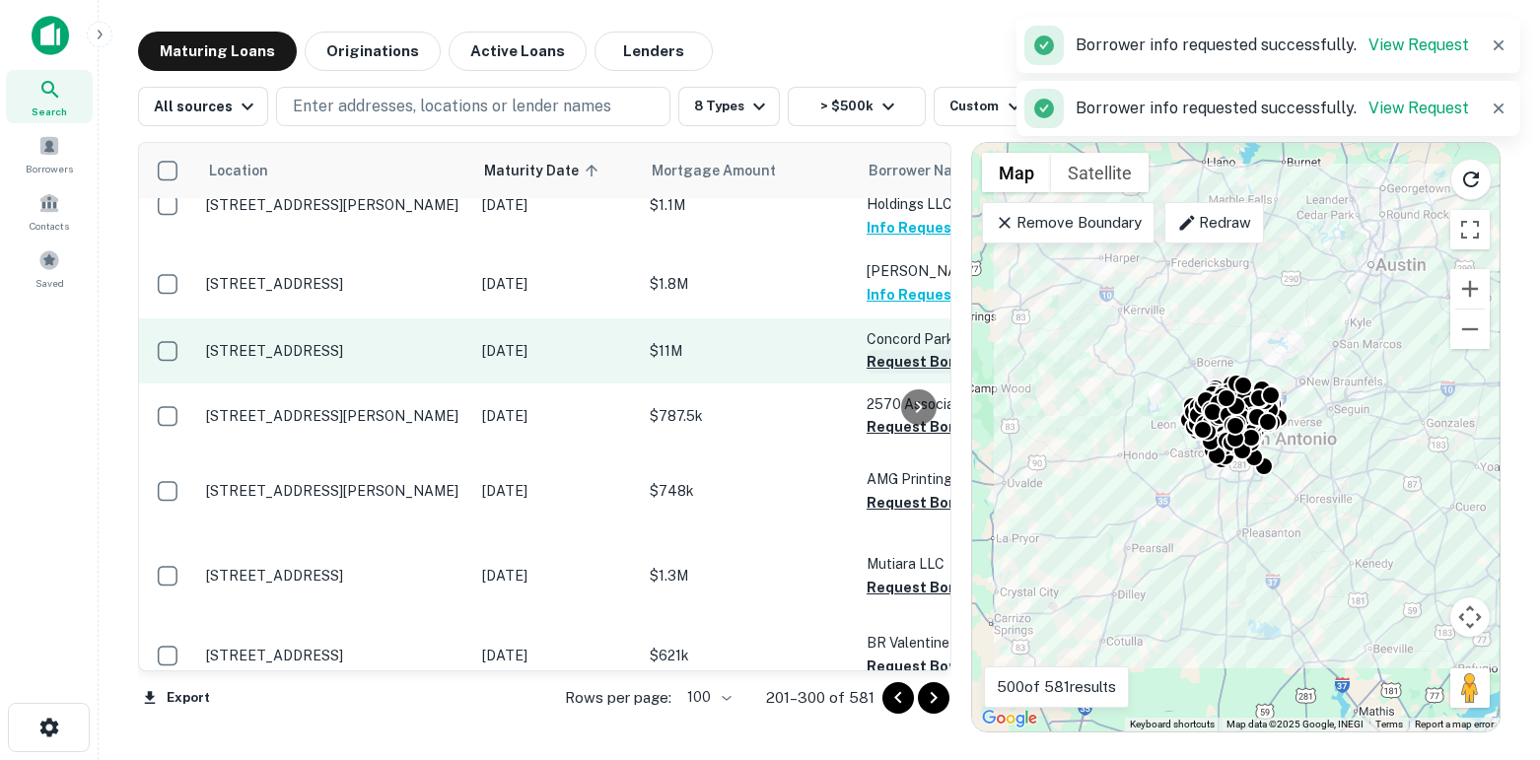
click at [896, 374] on button "Request Borrower Info" at bounding box center [946, 362] width 160 height 24
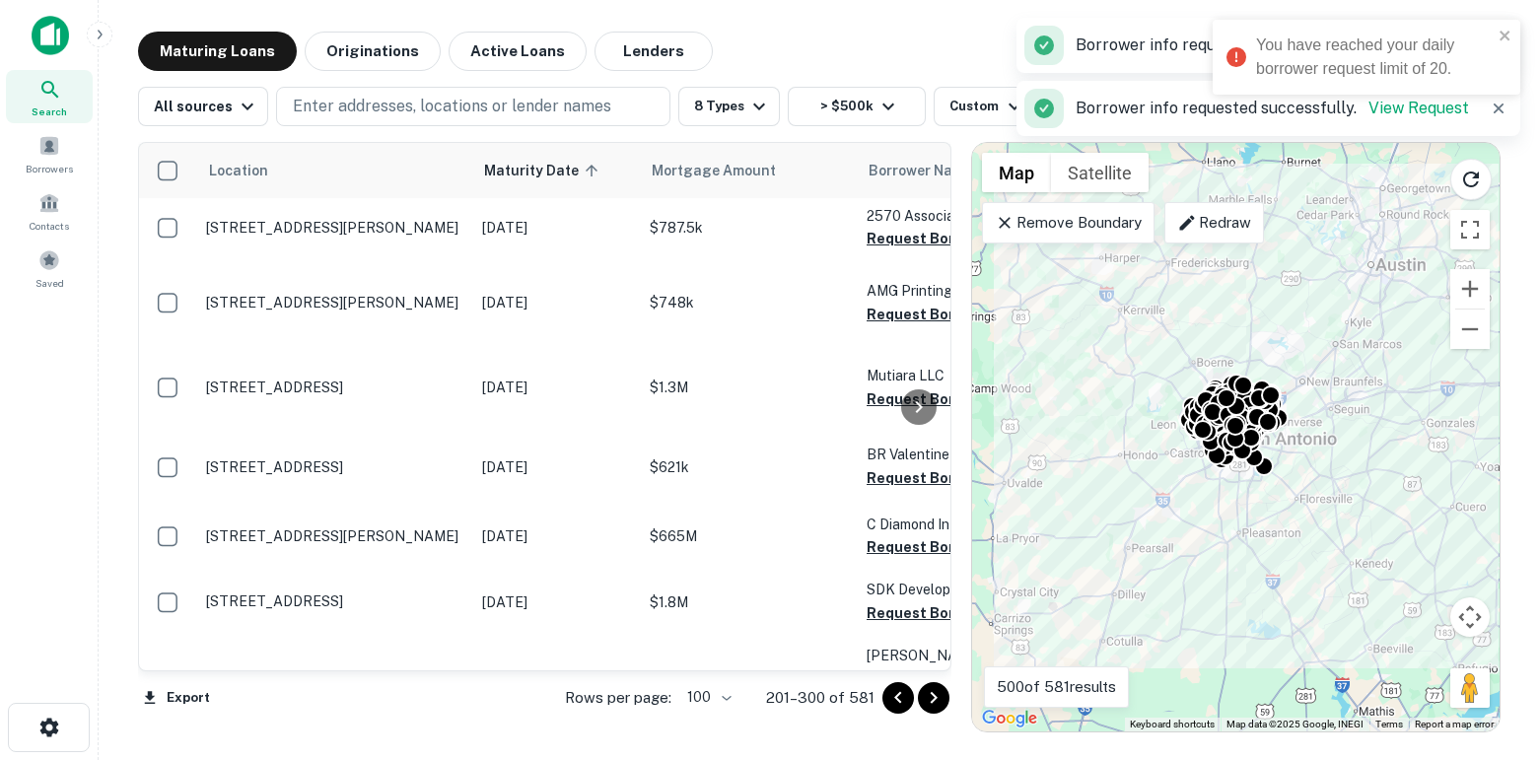
scroll to position [6289, 0]
